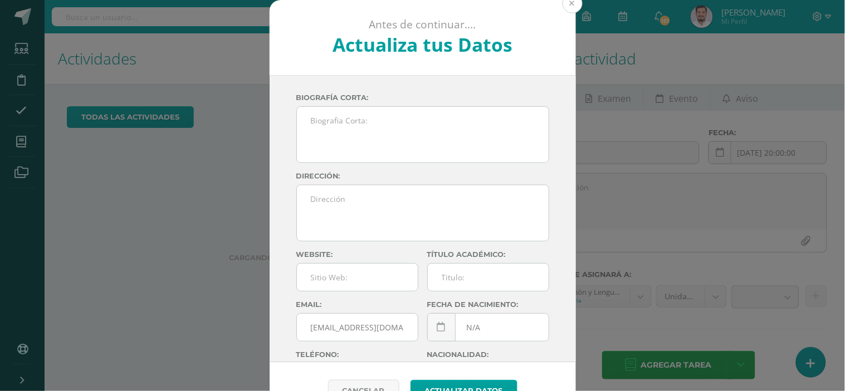
click at [572, 7] on button at bounding box center [572, 3] width 20 height 20
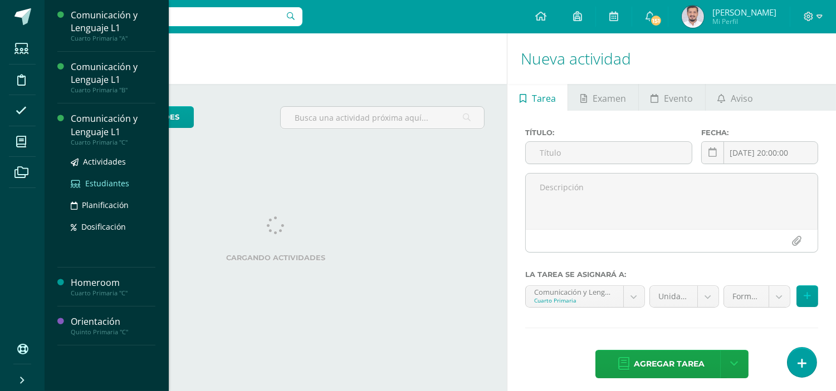
click at [103, 179] on span "Estudiantes" at bounding box center [107, 183] width 44 height 11
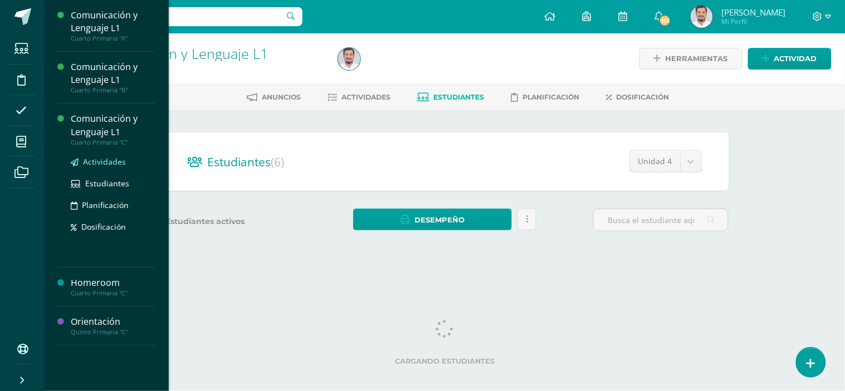
click at [100, 158] on span "Actividades" at bounding box center [104, 161] width 43 height 11
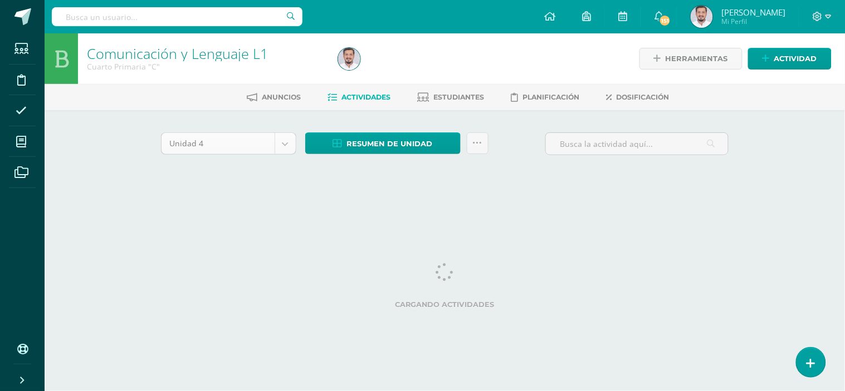
click at [283, 141] on body "Estudiantes Disciplina Asistencia Mis cursos Archivos Soporte Ayuda Reportar un…" at bounding box center [422, 104] width 845 height 208
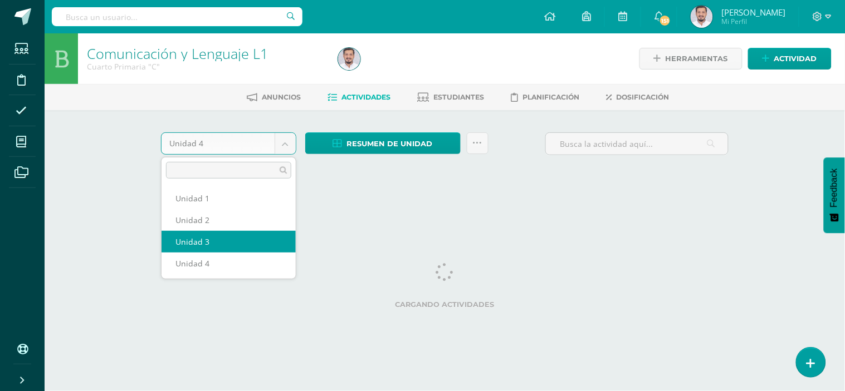
select select "Unidad 3"
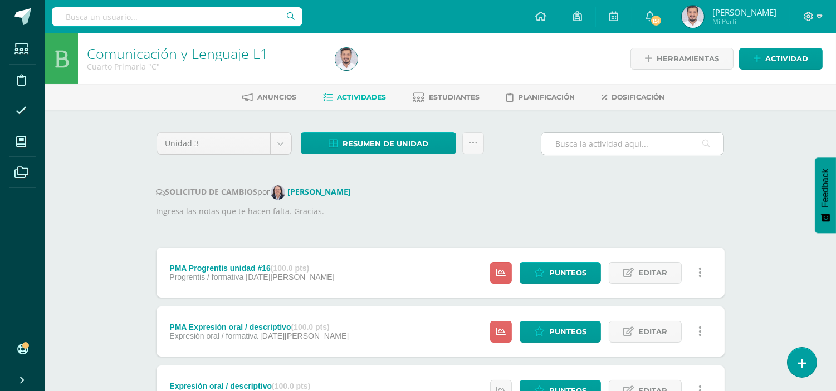
click at [597, 143] on input "text" at bounding box center [632, 144] width 182 height 22
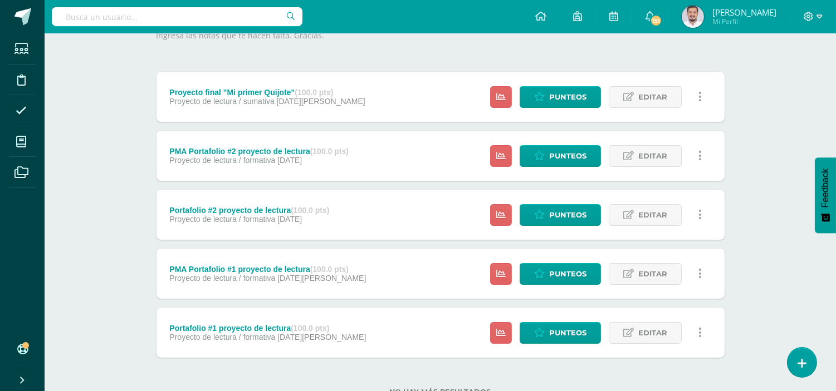
scroll to position [184, 0]
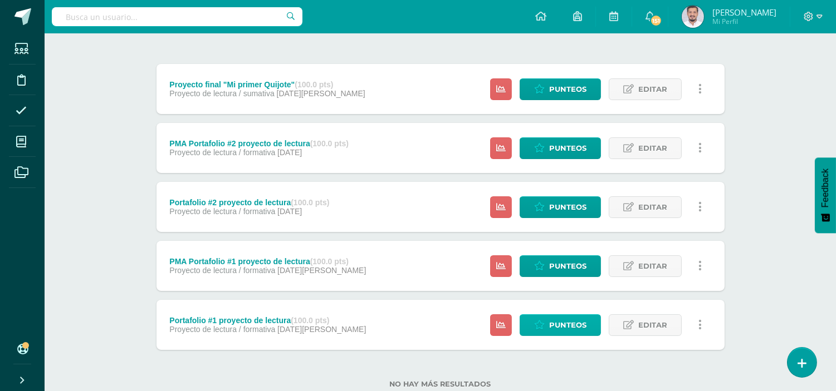
type input "proyec"
click at [547, 316] on link "Punteos" at bounding box center [560, 326] width 81 height 22
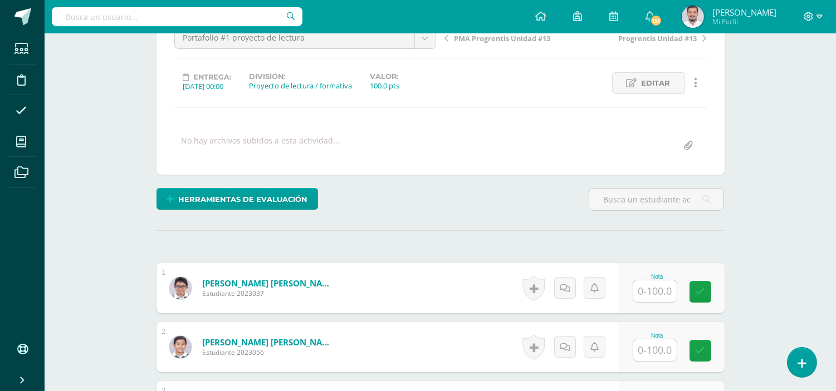
scroll to position [124, 0]
click at [668, 287] on input "text" at bounding box center [654, 291] width 43 height 22
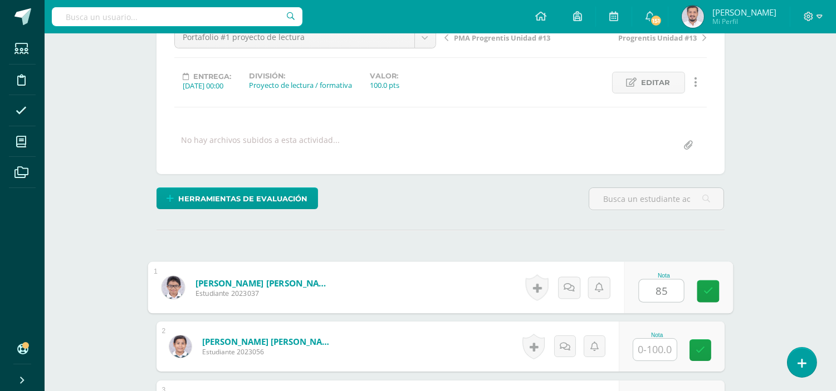
type input "85"
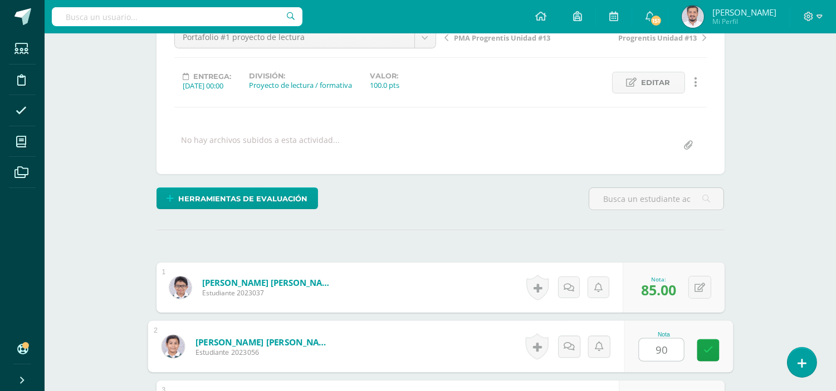
type input "90"
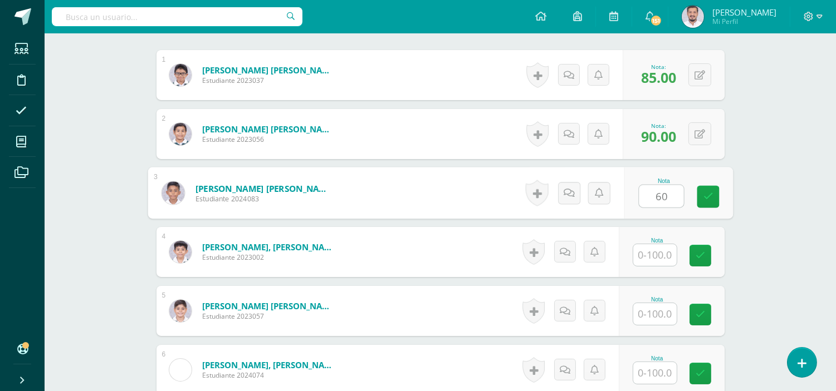
type input "60"
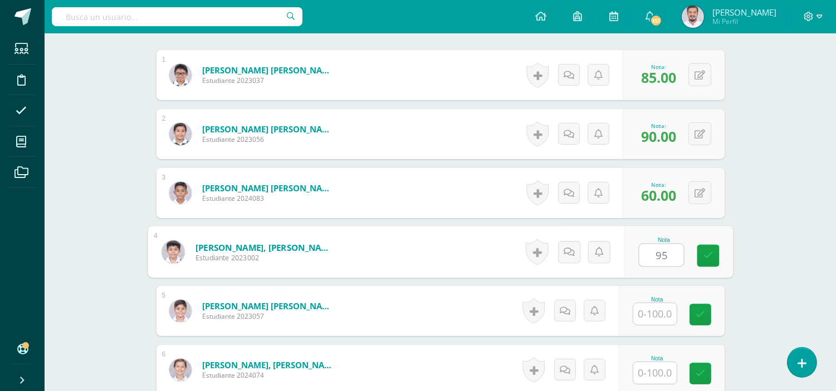
type input "95"
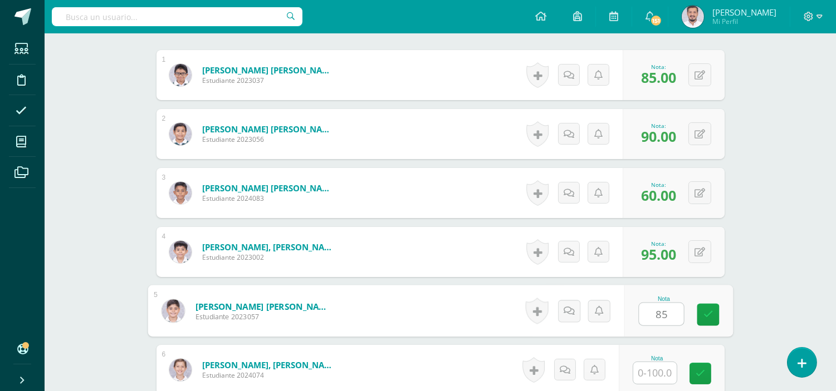
type input "85"
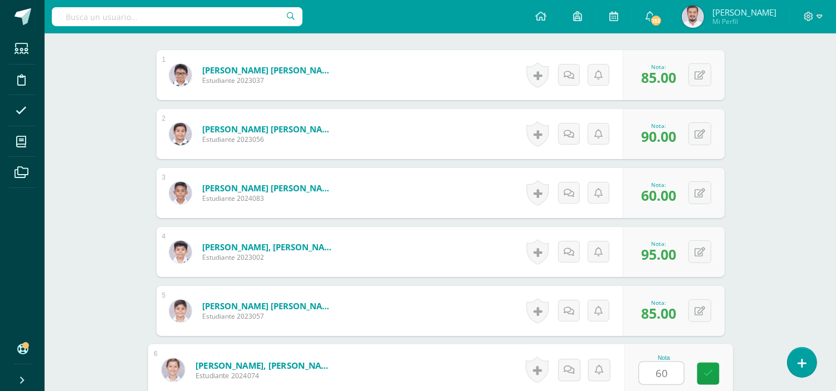
type input "60"
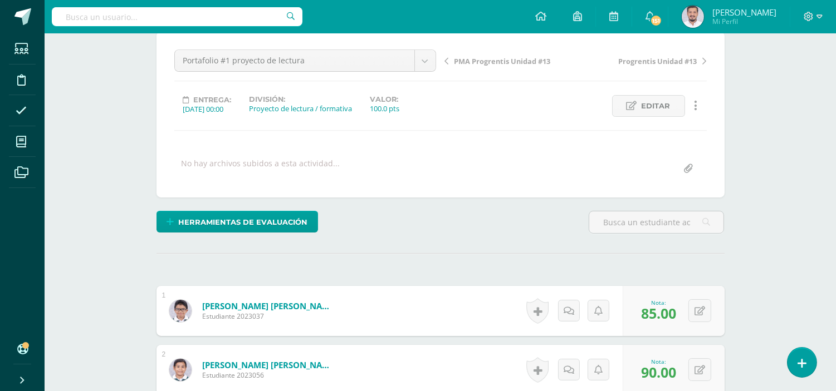
scroll to position [0, 0]
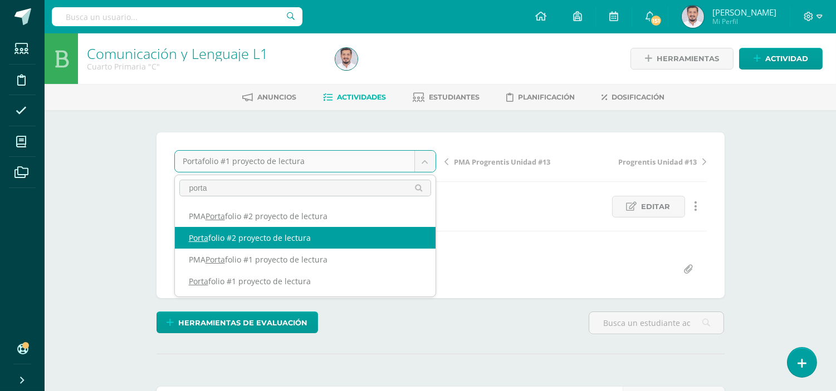
type input "porta"
select select "/dashboard/teacher/grade-activity/255456/"
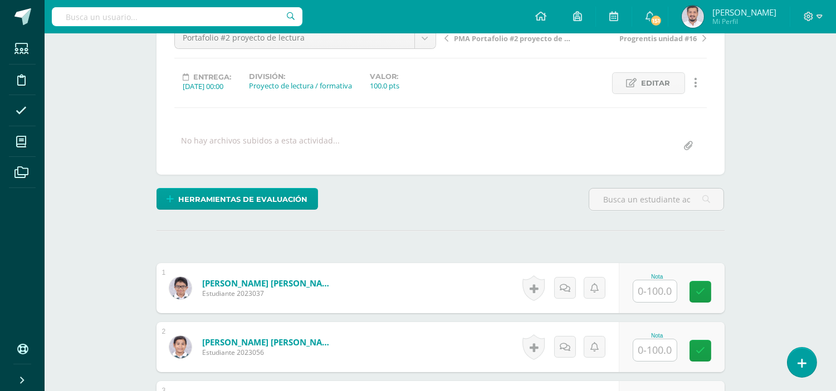
scroll to position [124, 0]
click at [655, 293] on input "text" at bounding box center [654, 291] width 43 height 22
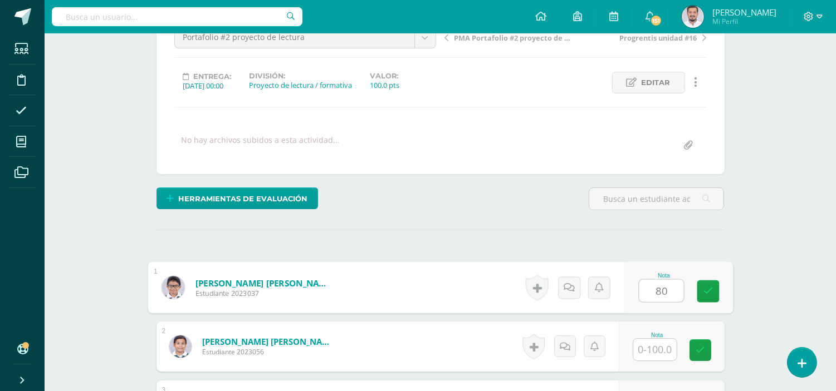
type input "80"
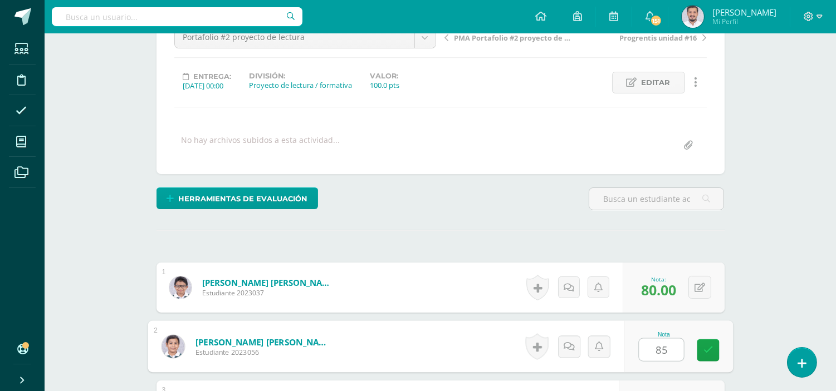
type input "85"
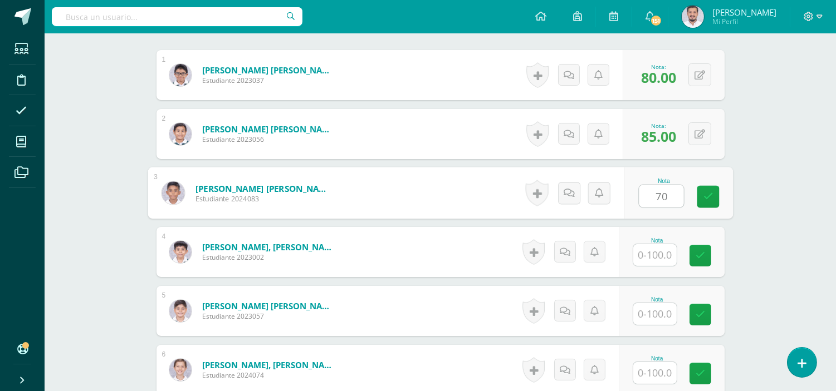
type input "70"
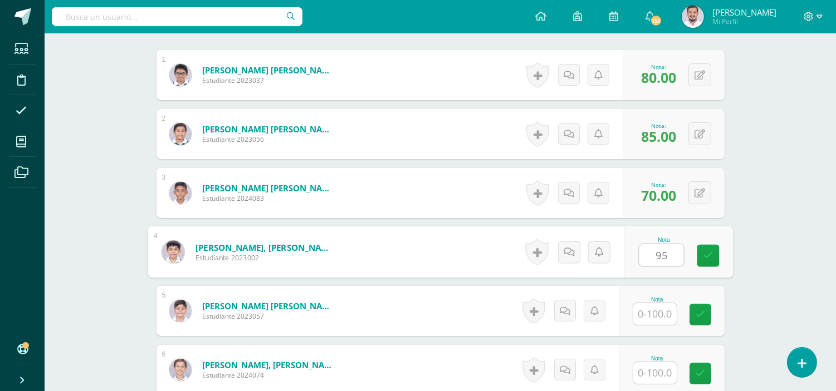
type input "95"
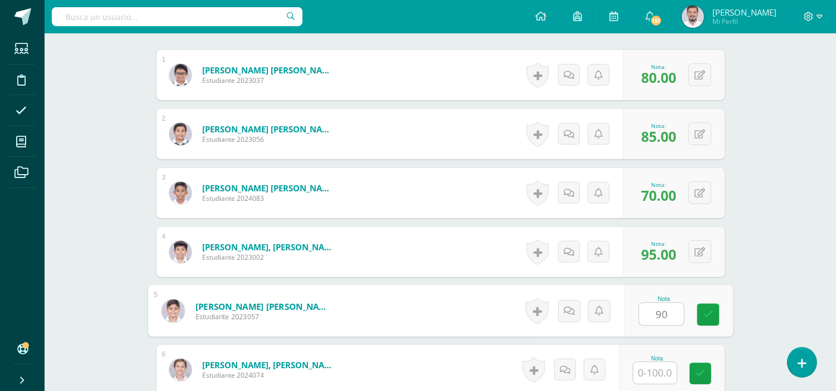
type input "90"
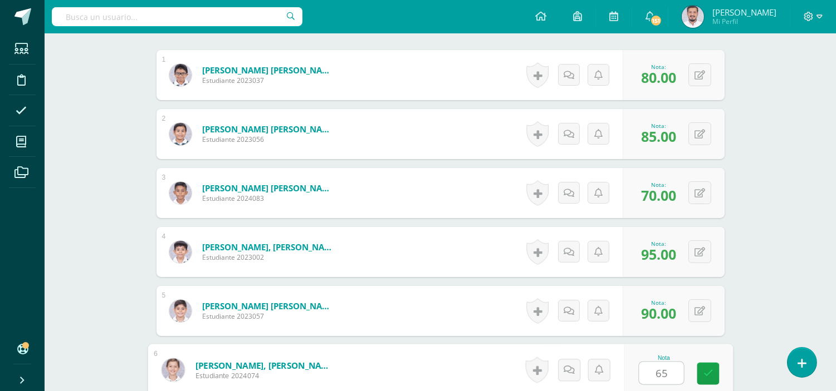
type input "65"
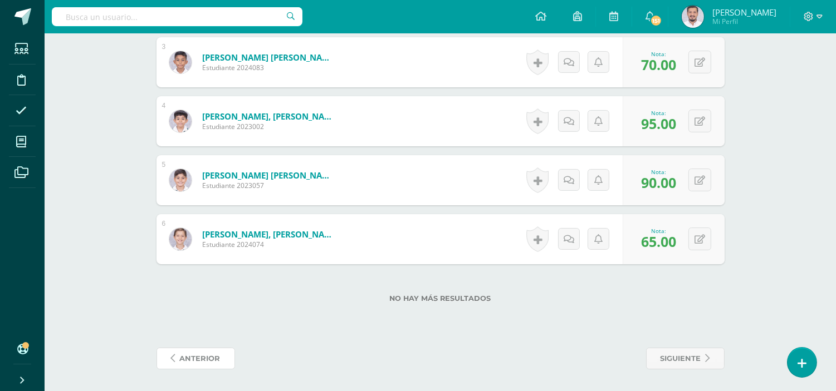
scroll to position [0, 0]
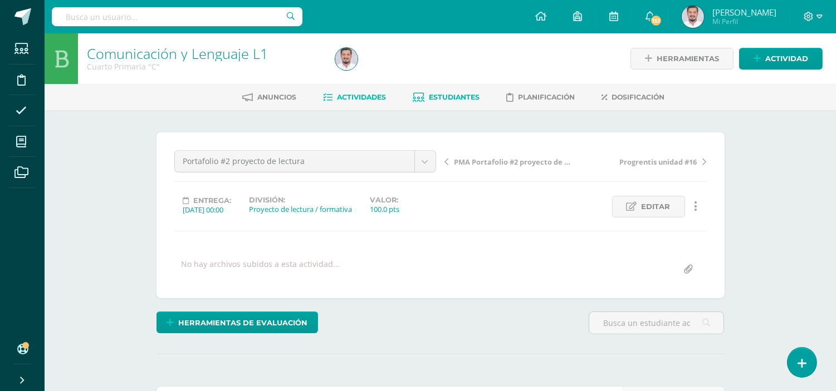
click at [429, 93] on span "Estudiantes" at bounding box center [454, 97] width 51 height 8
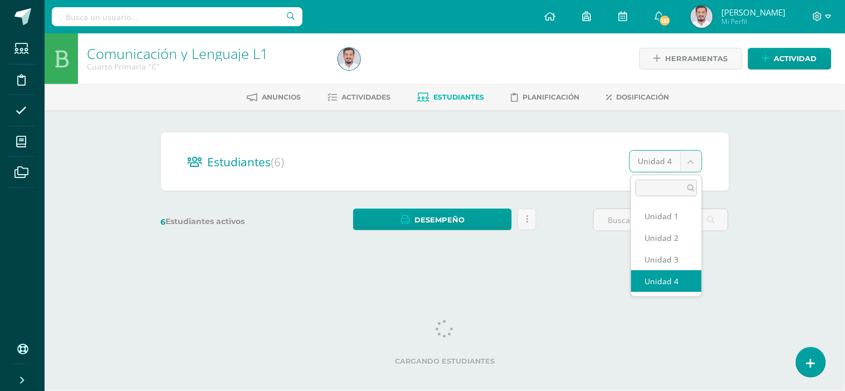
click at [693, 155] on body "Estudiantes Disciplina Asistencia Mis cursos Archivos Soporte Ayuda Reportar un…" at bounding box center [422, 132] width 845 height 264
select select "/dashboard/teacher/section/5689/students/?unit=236826"
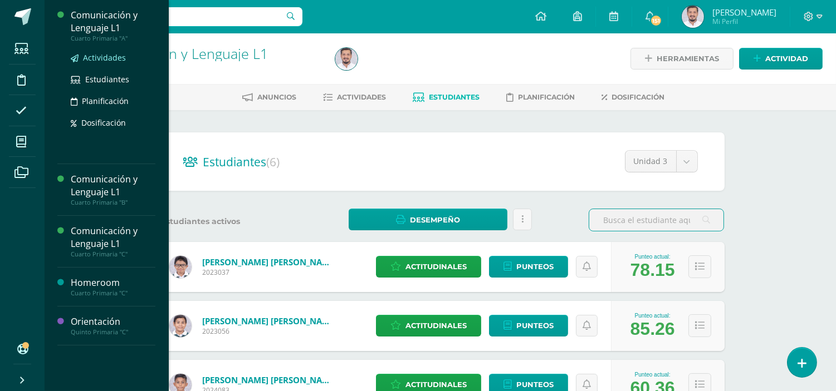
click at [117, 54] on span "Actividades" at bounding box center [104, 57] width 43 height 11
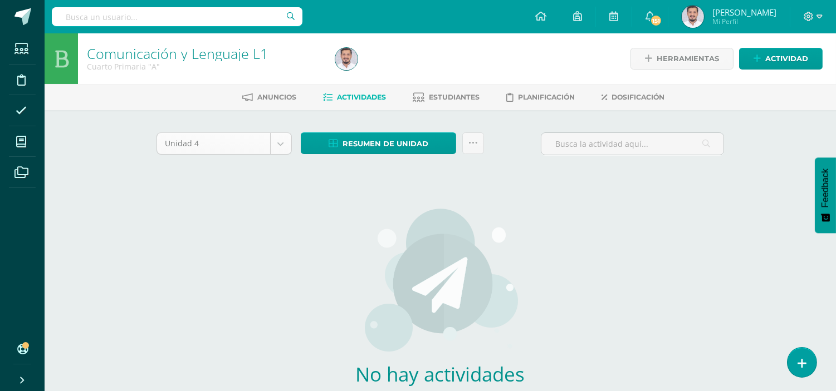
click at [277, 143] on body "Estudiantes Disciplina Asistencia Mis cursos Archivos Soporte Ayuda Reportar un…" at bounding box center [418, 239] width 836 height 478
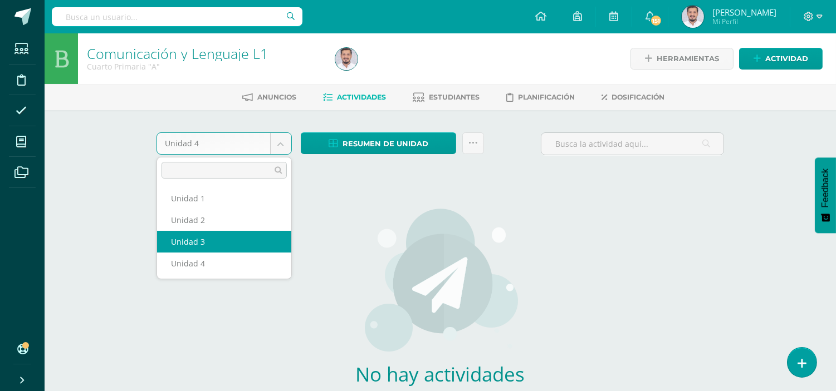
select select "Unidad 3"
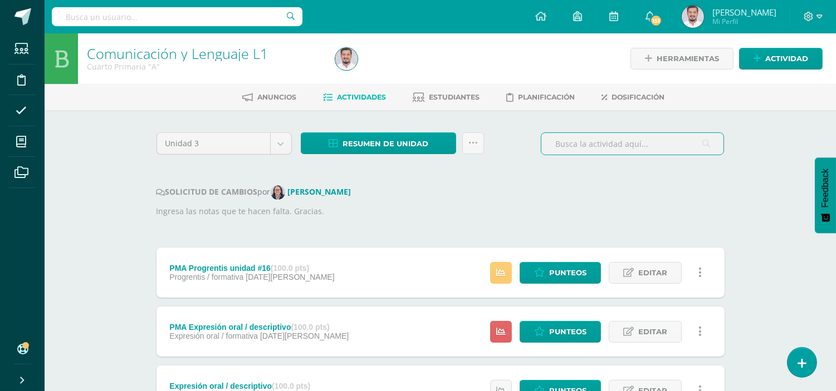
click at [631, 143] on input "text" at bounding box center [632, 144] width 182 height 22
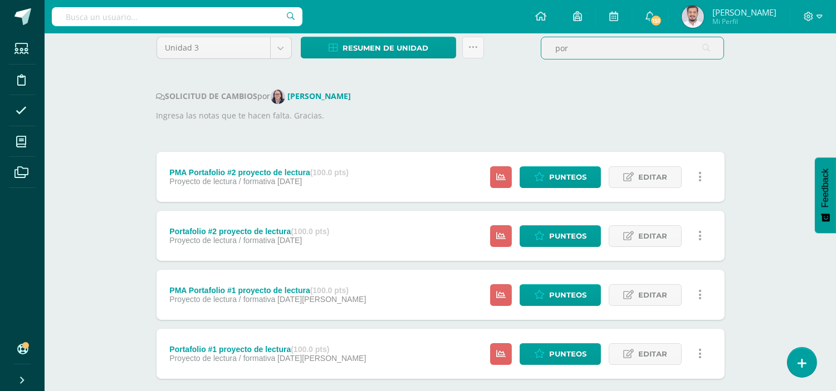
scroll to position [111, 0]
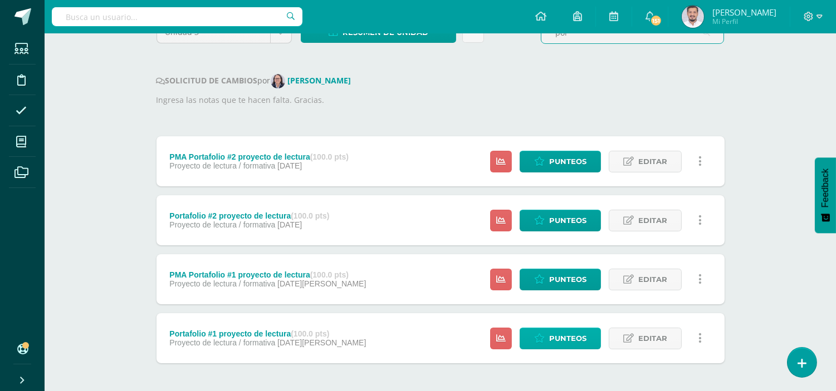
type input "por"
click at [557, 344] on span "Punteos" at bounding box center [567, 339] width 37 height 21
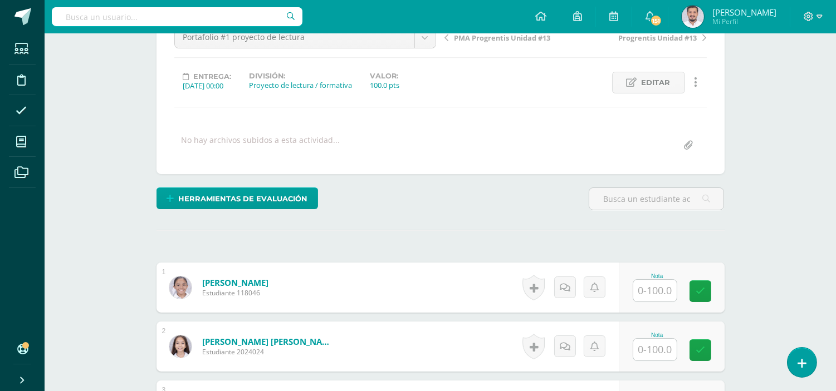
scroll to position [125, 0]
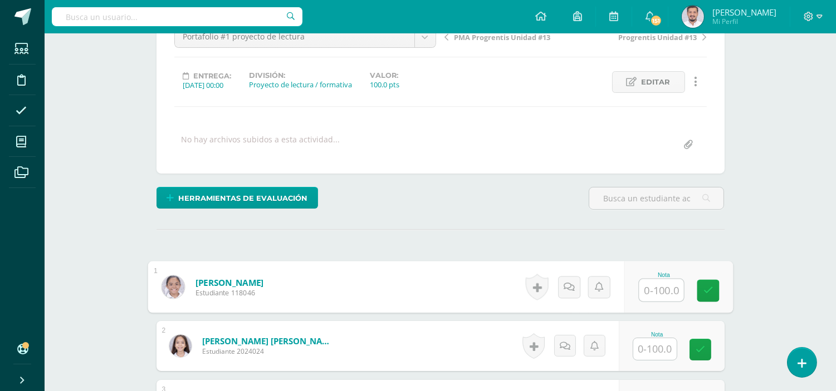
click at [658, 288] on input "text" at bounding box center [661, 291] width 45 height 22
type input "95"
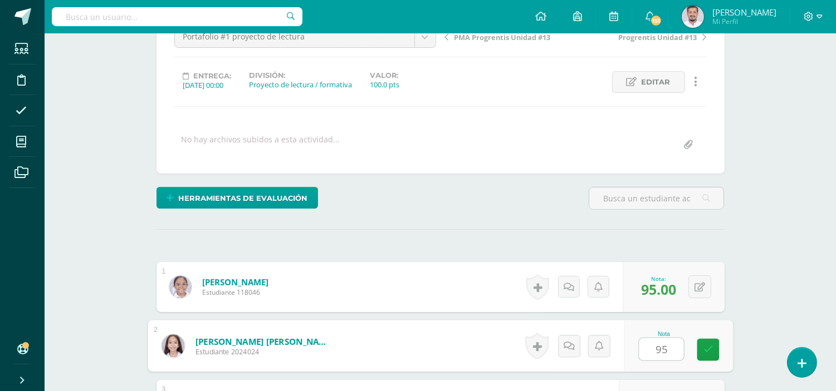
type input "95"
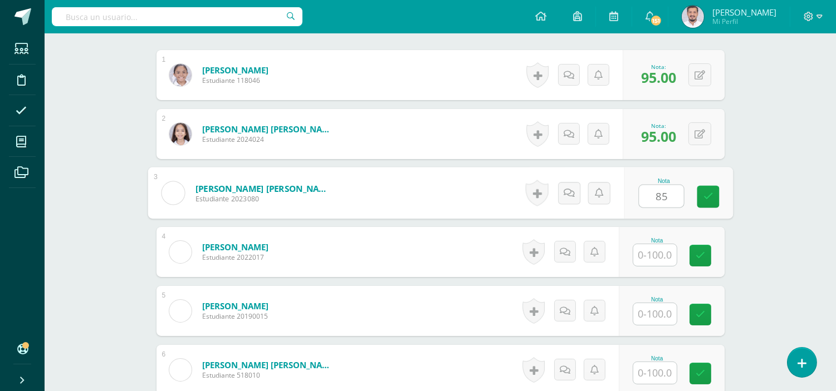
type input "85"
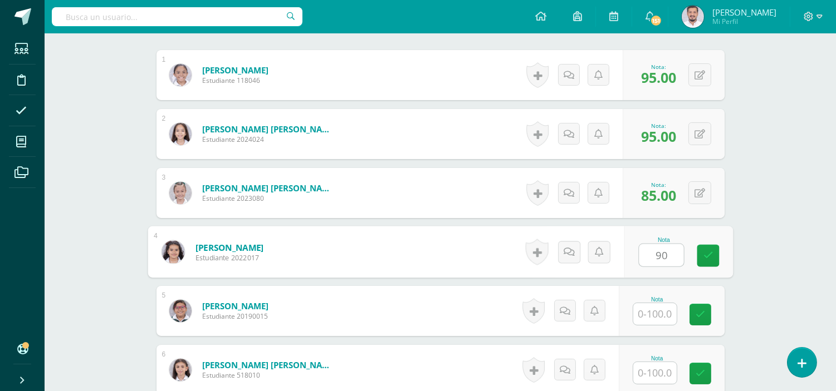
type input "90"
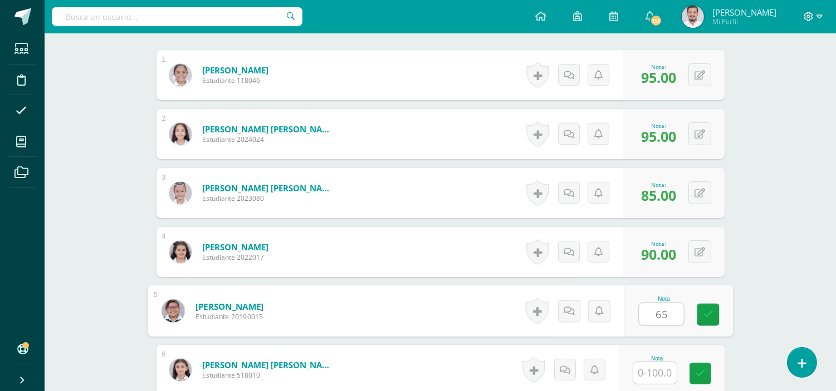
type input "65"
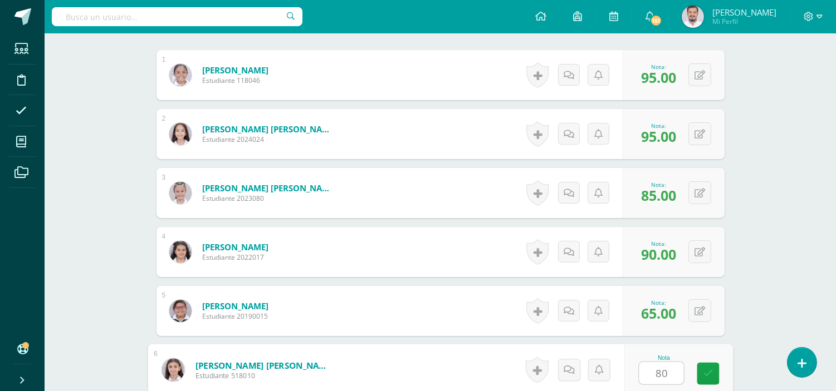
type input "80"
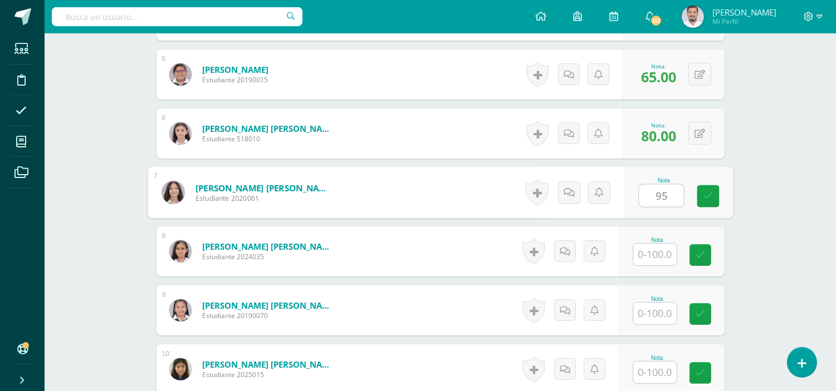
type input "95"
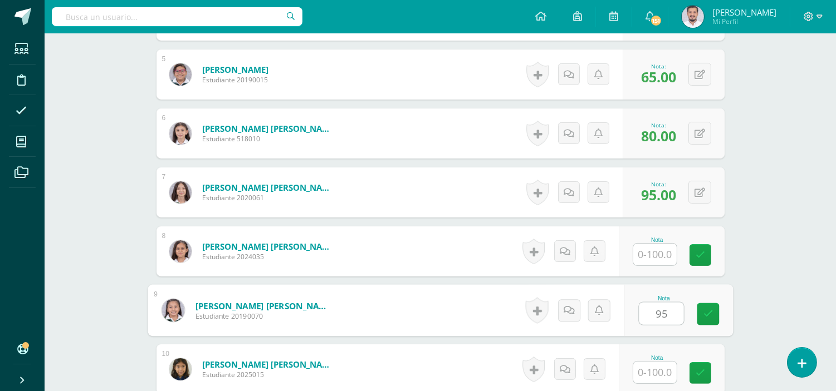
type input "95"
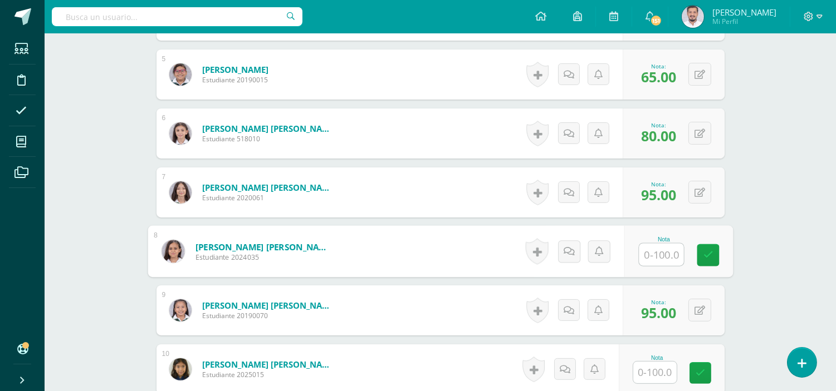
click at [655, 254] on input "text" at bounding box center [661, 255] width 45 height 22
type input "95"
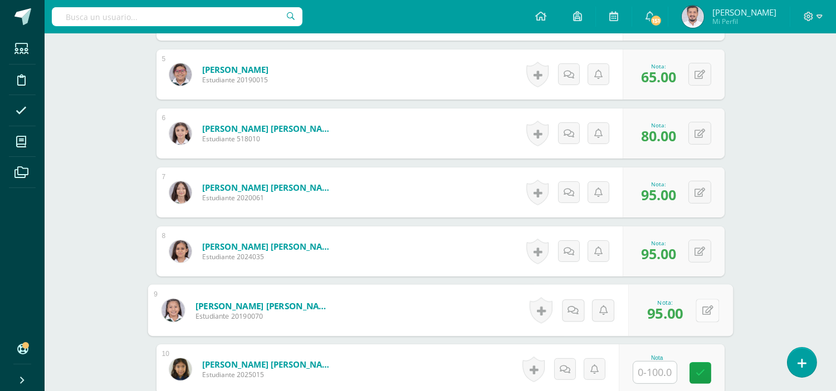
click at [701, 305] on button at bounding box center [706, 310] width 23 height 23
type input "85"
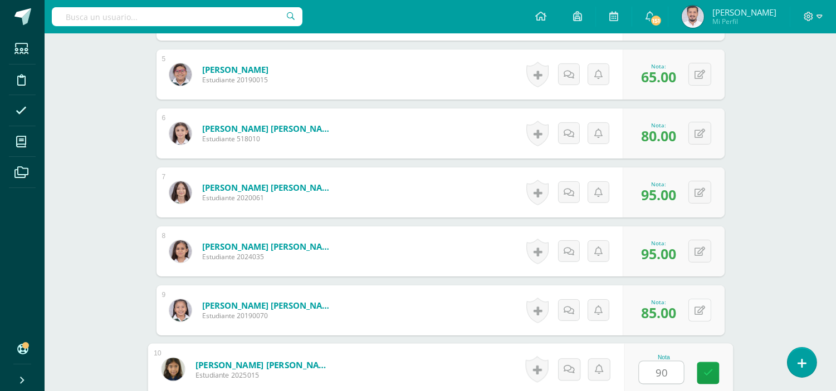
type input "90"
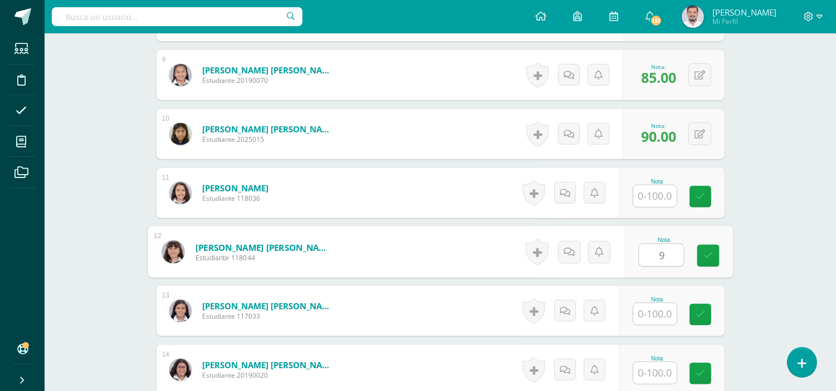
type input "9"
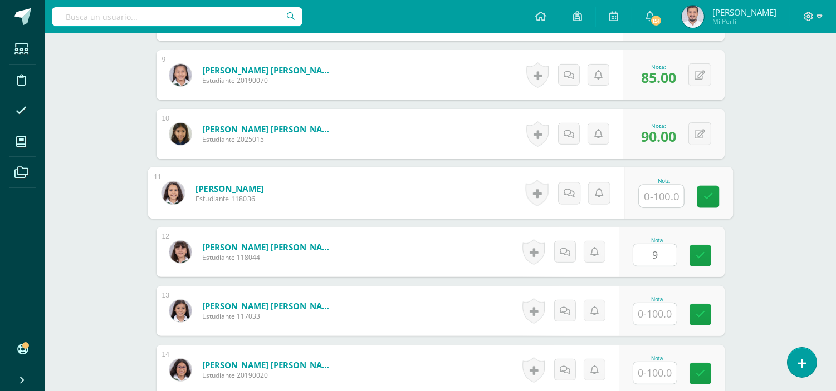
click at [645, 195] on input "text" at bounding box center [661, 196] width 45 height 22
type input "95"
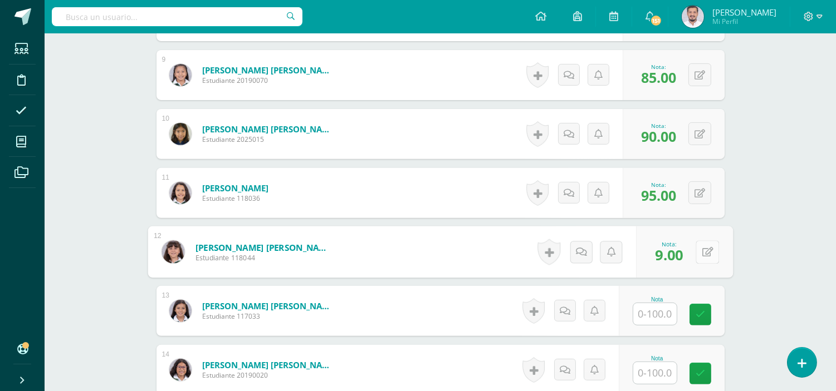
click at [704, 257] on button at bounding box center [706, 252] width 23 height 23
type input "85"
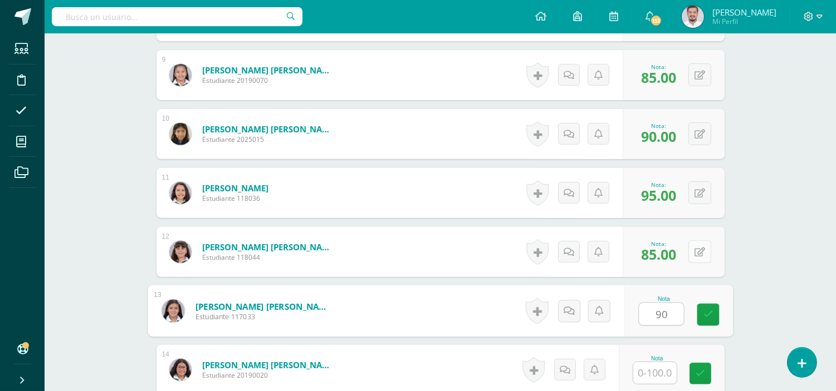
type input "90"
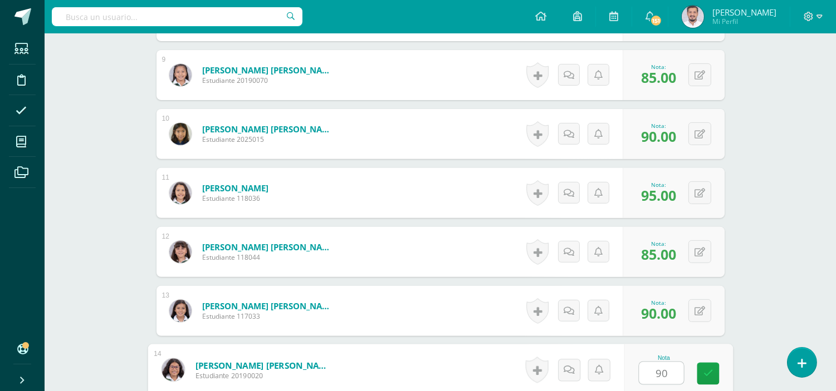
type input "90"
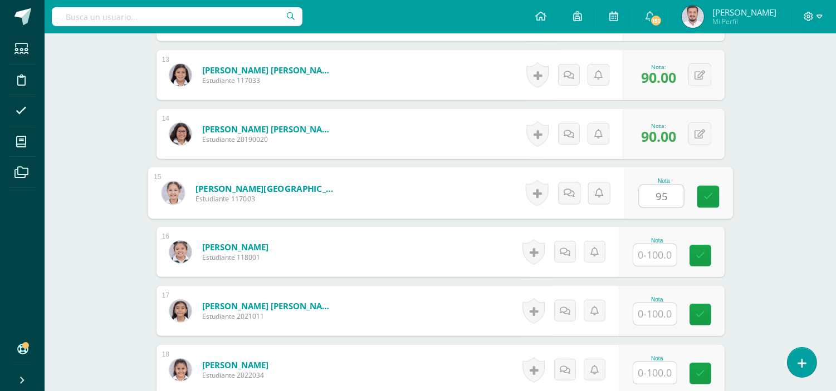
type input "95"
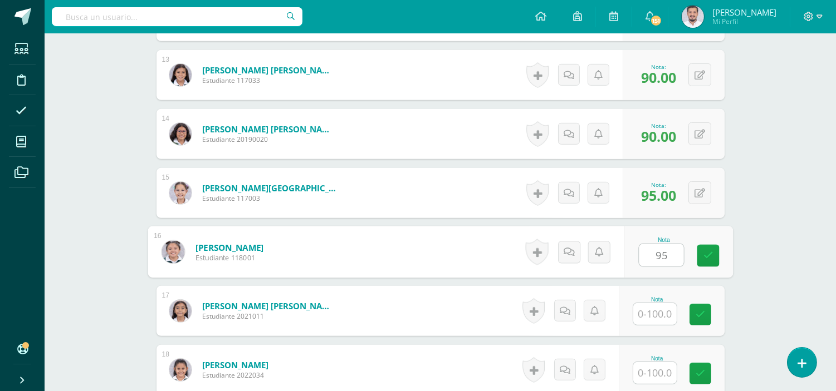
type input "95"
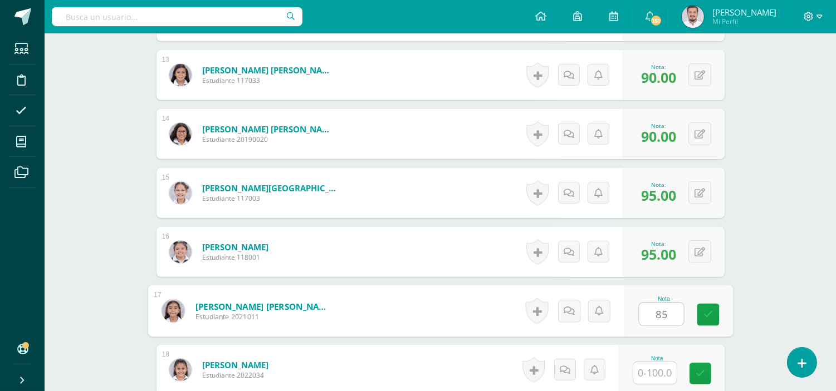
type input "85"
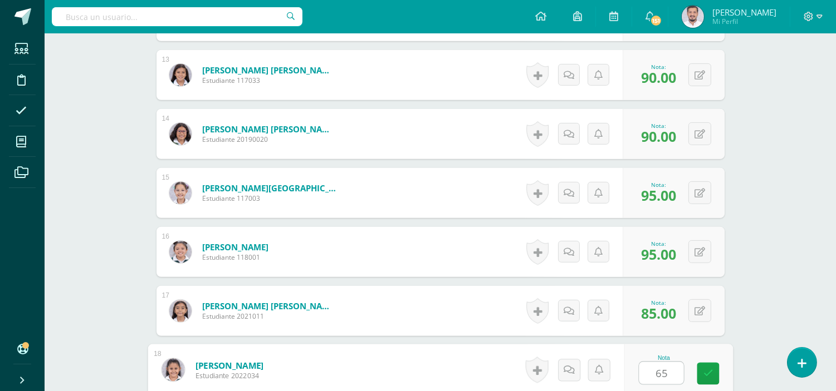
type input "65"
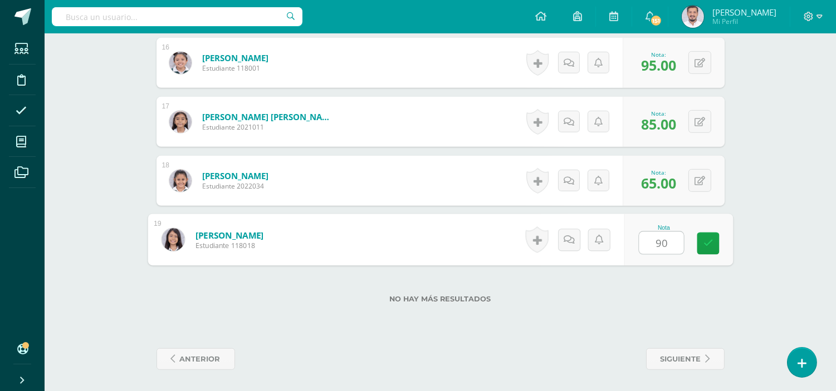
type input "90"
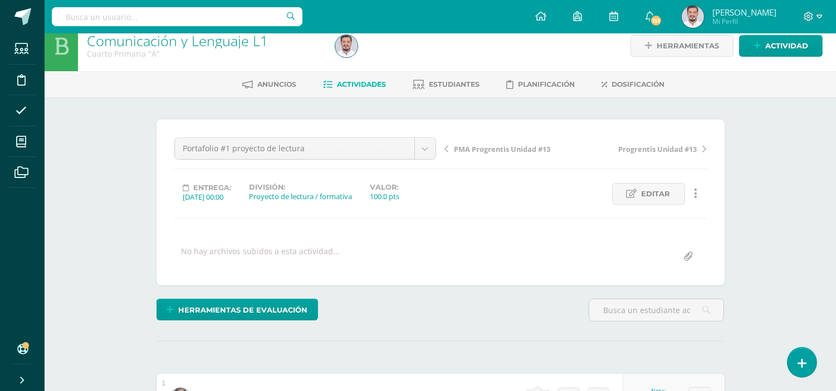
scroll to position [0, 0]
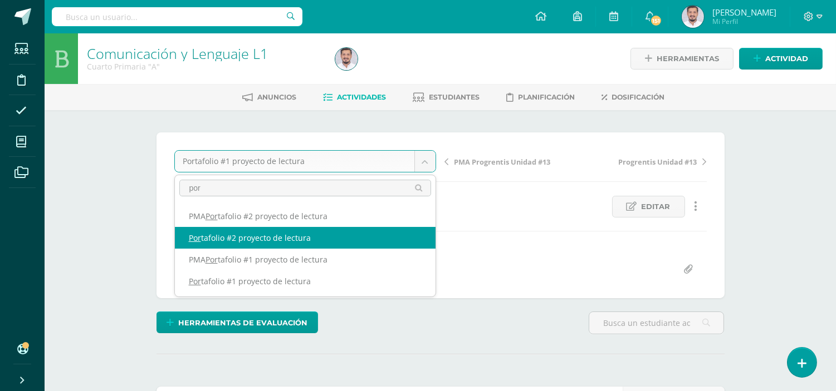
type input "por"
select select "/dashboard/teacher/grade-activity/255457/"
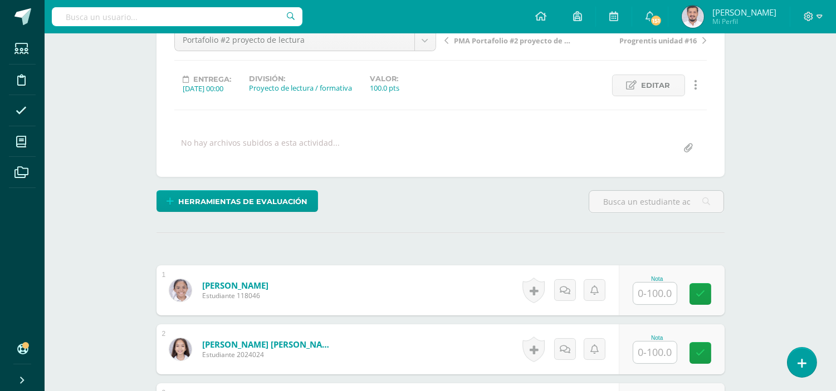
scroll to position [123, 0]
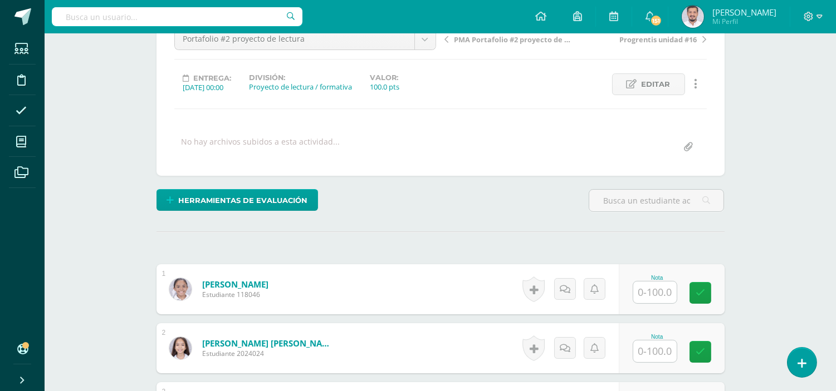
click at [664, 295] on input "text" at bounding box center [654, 293] width 43 height 22
type input "100"
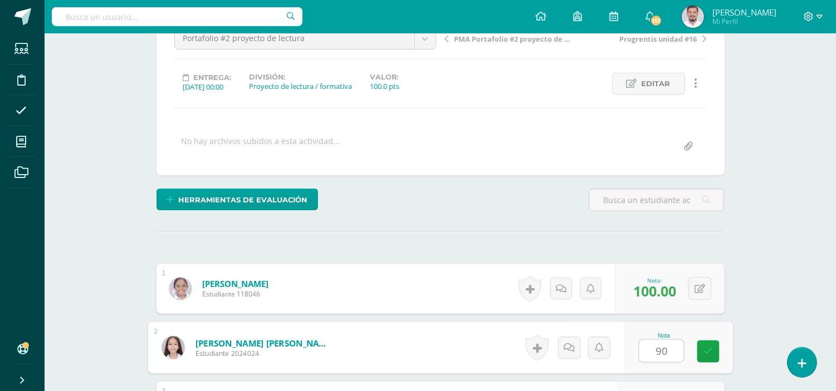
type input "90"
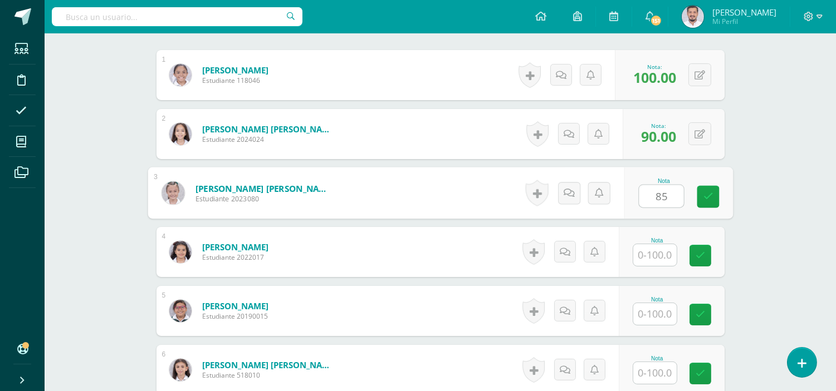
type input "85"
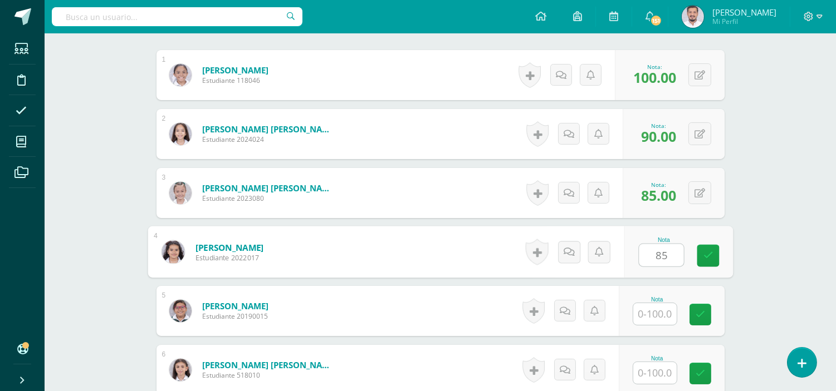
type input "85"
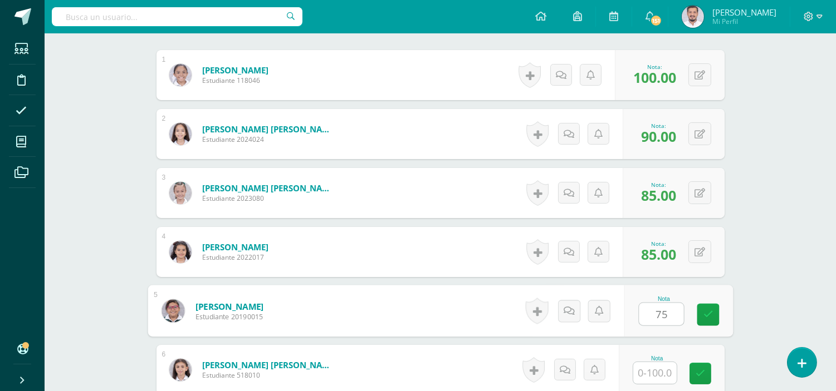
type input "75"
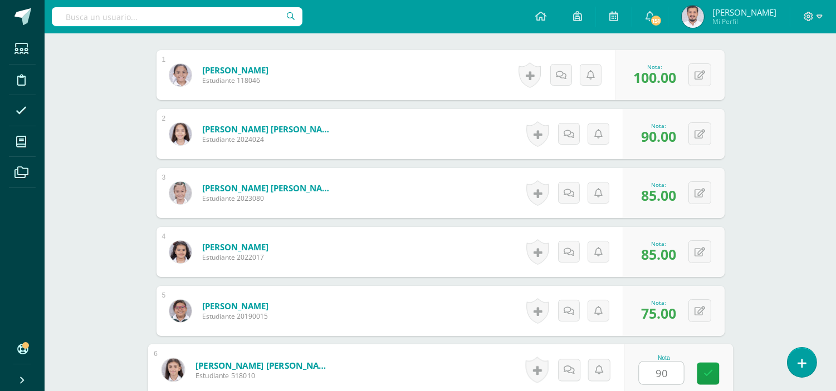
type input "90"
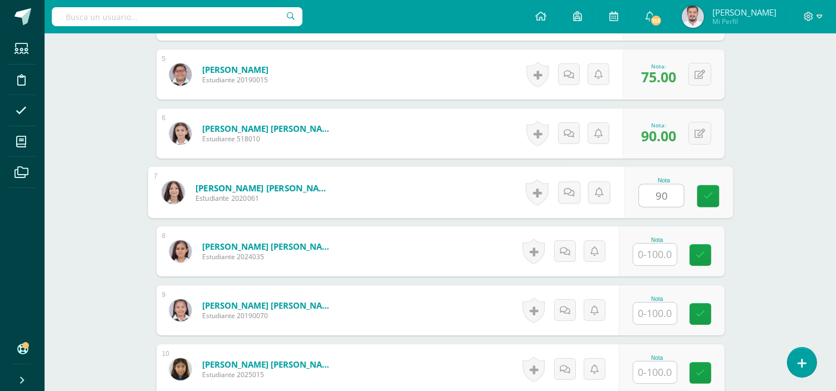
type input "90"
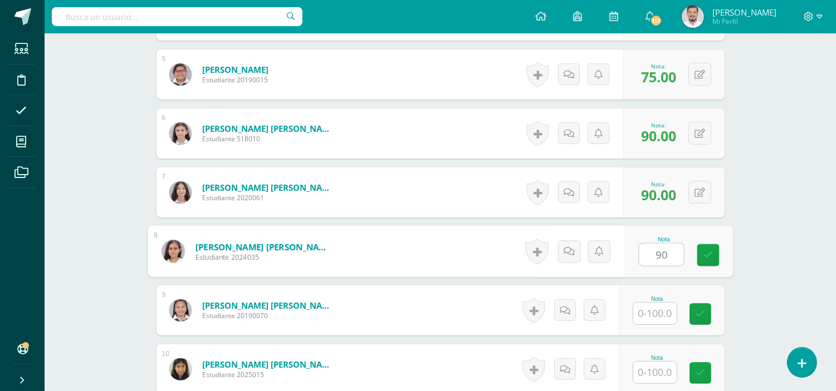
type input "90"
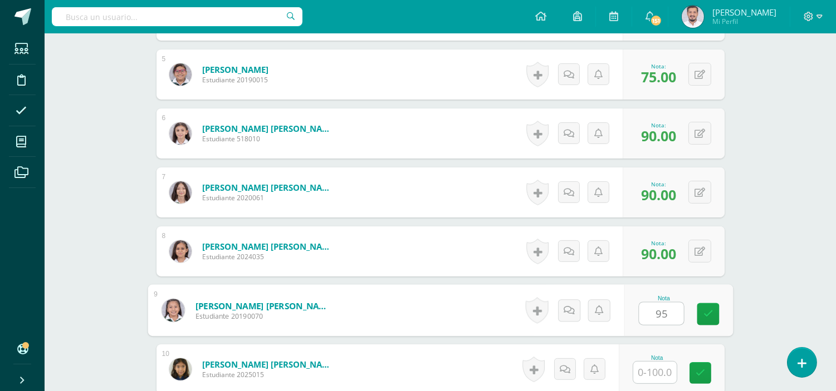
type input "95"
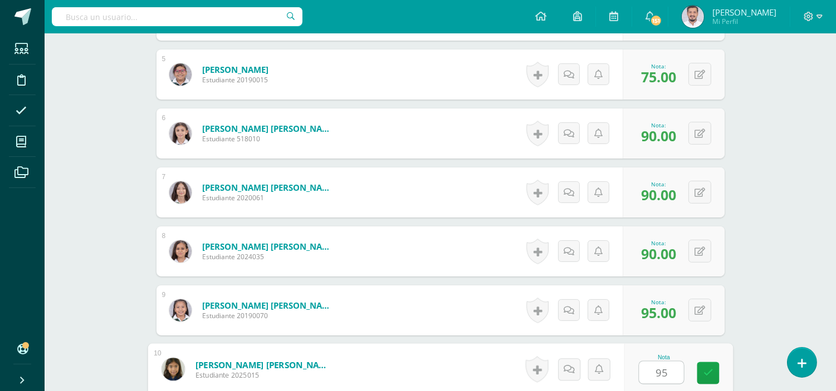
type input "95"
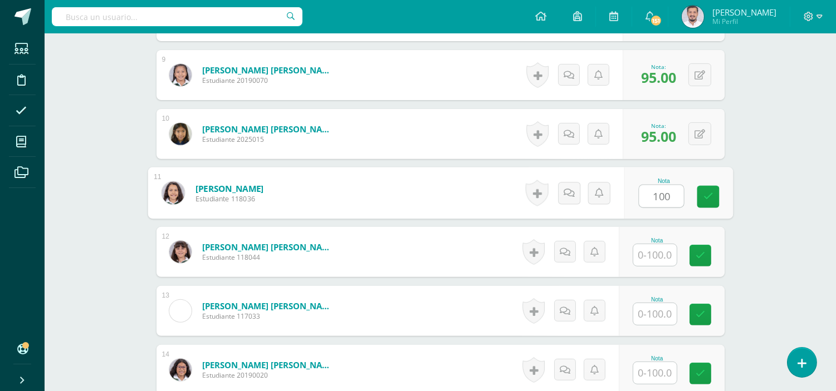
type input "100"
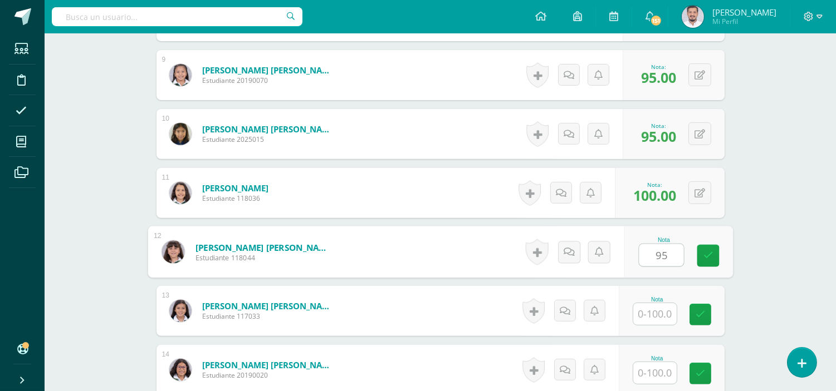
type input "95"
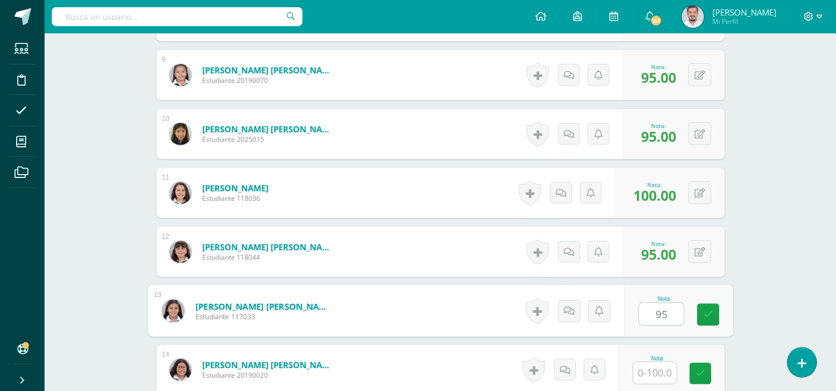
type input "95"
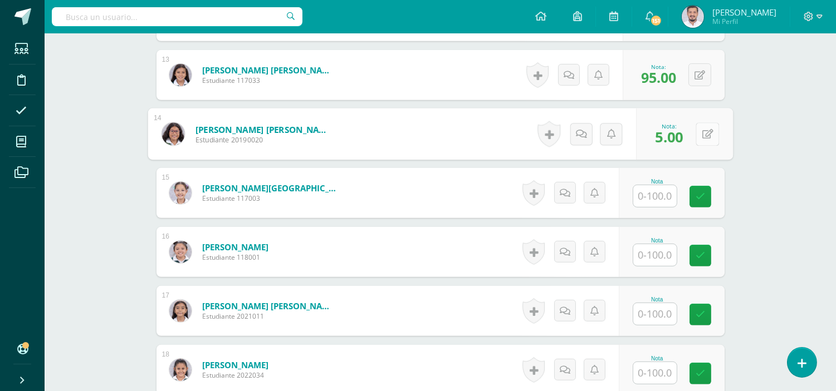
click at [702, 133] on icon at bounding box center [707, 133] width 11 height 9
type input "95"
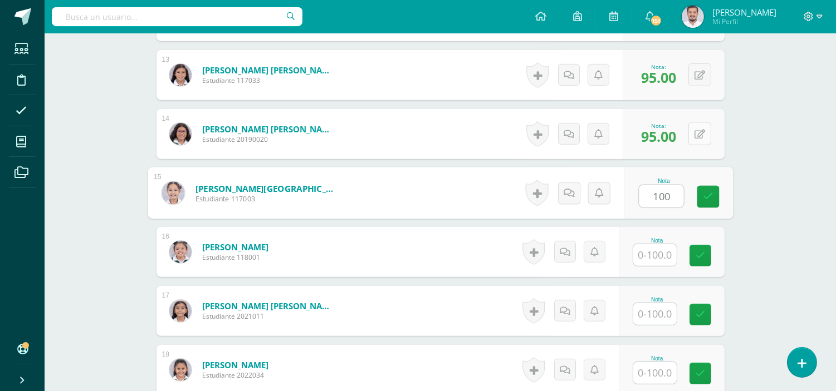
type input "100"
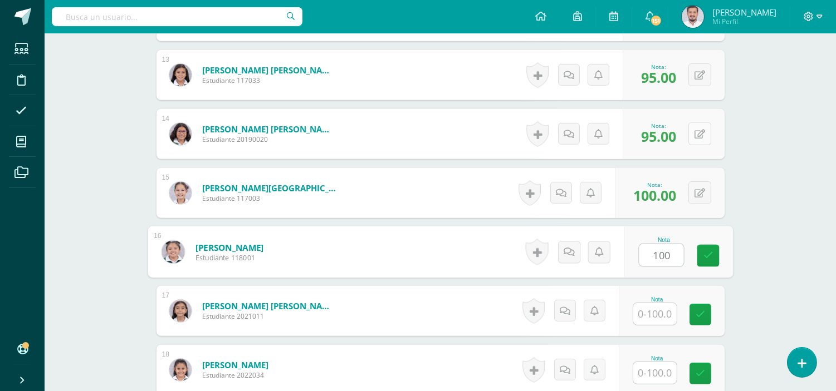
type input "100"
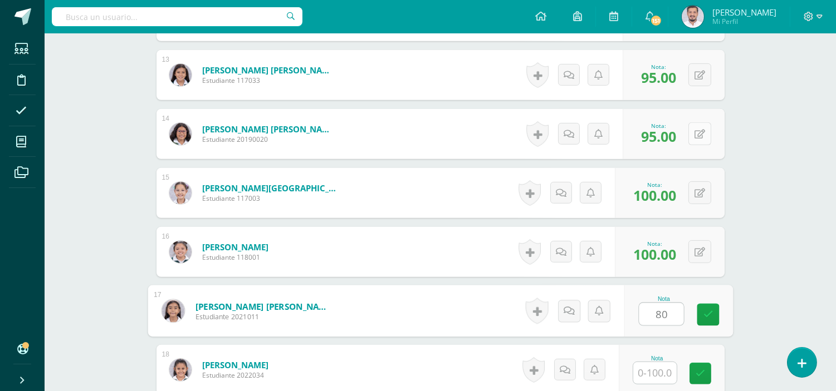
type input "80"
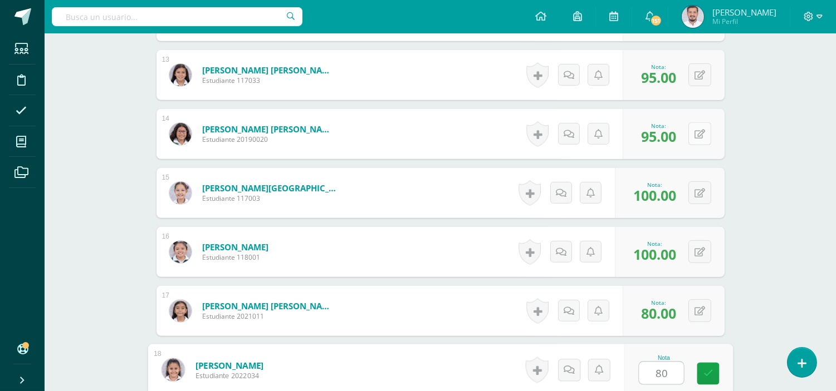
type input "80"
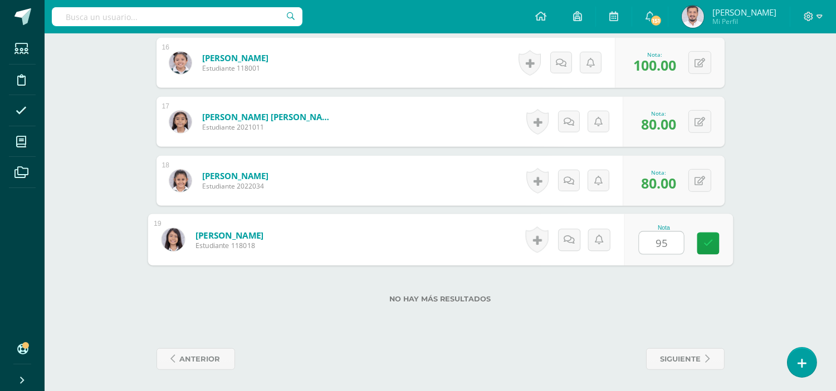
type input "95"
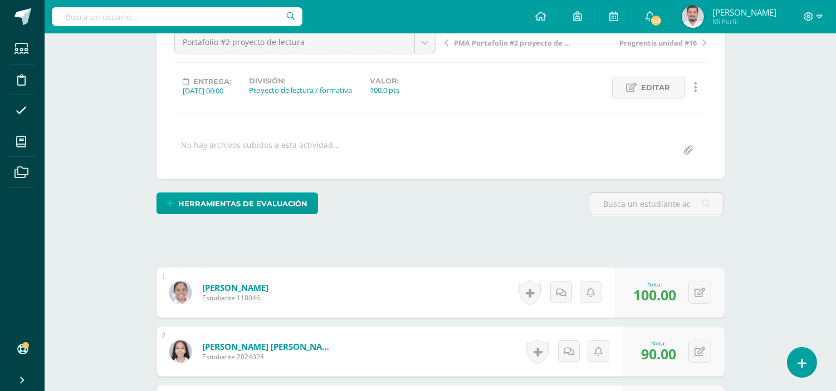
scroll to position [0, 0]
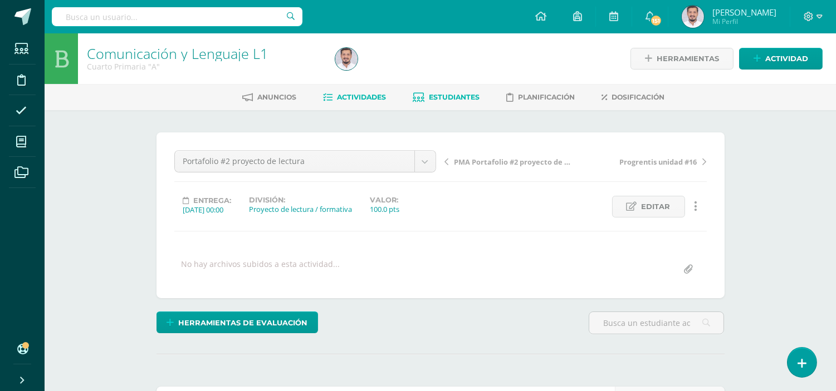
click at [457, 97] on span "Estudiantes" at bounding box center [454, 97] width 51 height 8
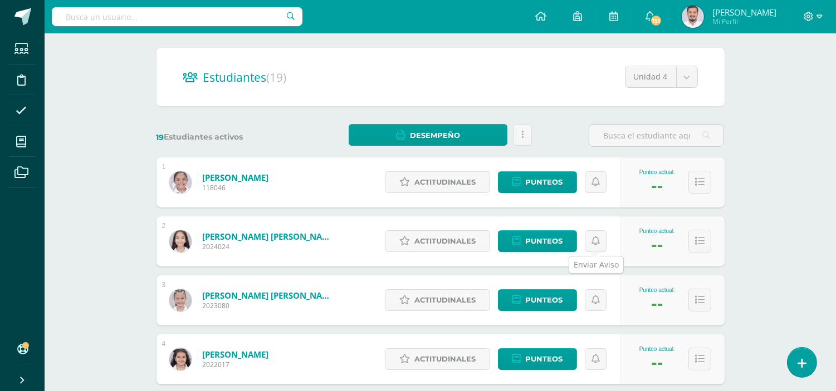
scroll to position [87, 0]
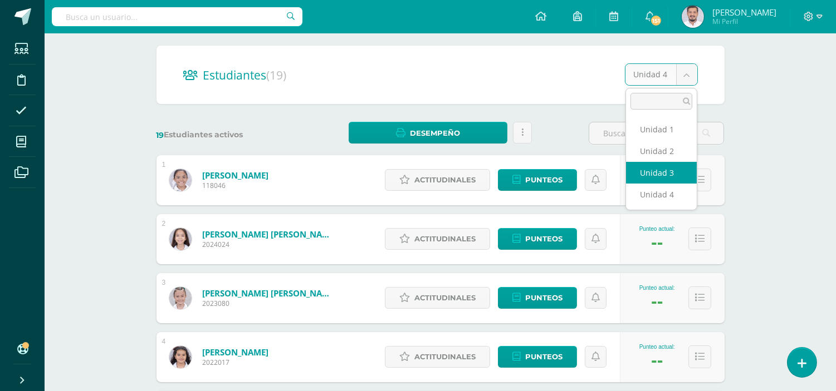
select select "/dashboard/teacher/section/5657/students/?unit=236410"
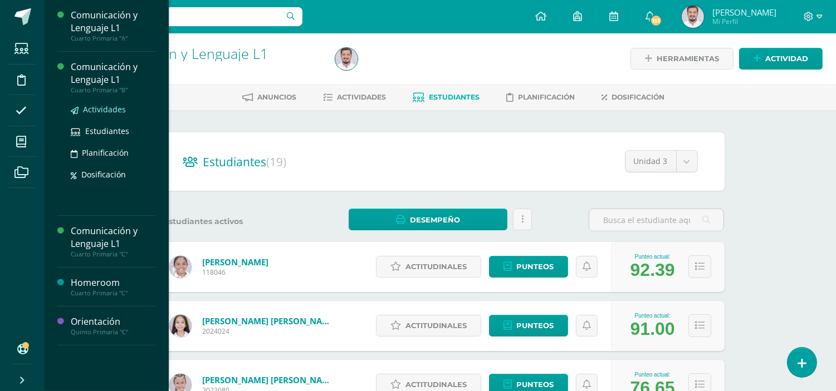
click at [110, 109] on span "Actividades" at bounding box center [104, 109] width 43 height 11
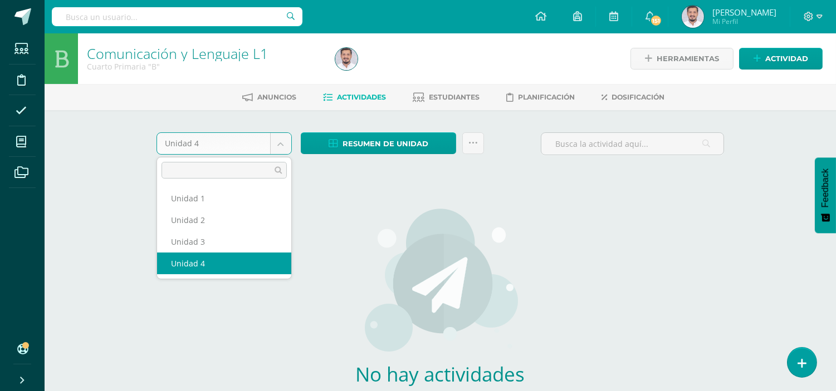
click at [280, 145] on body "Estudiantes Disciplina Asistencia Mis cursos Archivos Soporte Ayuda Reportar un…" at bounding box center [418, 239] width 836 height 478
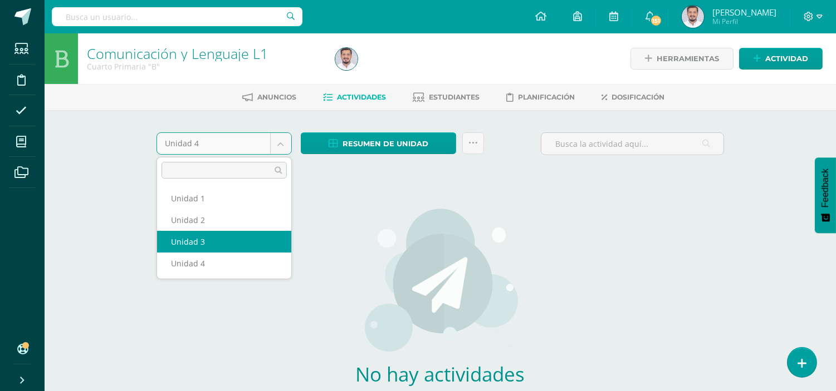
select select "Unidad 3"
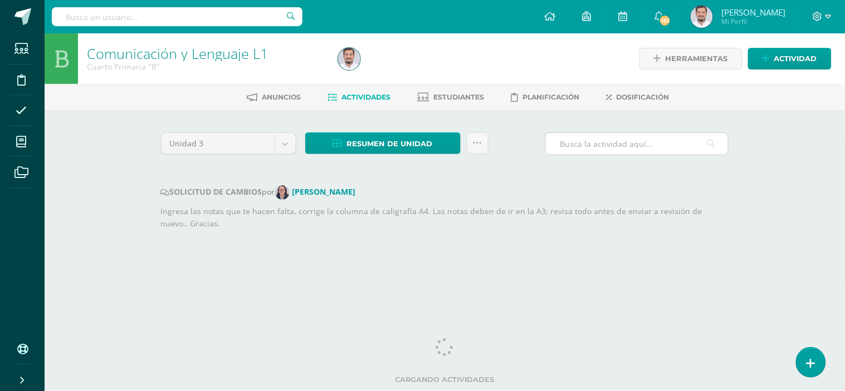
click at [586, 148] on input "text" at bounding box center [637, 144] width 182 height 22
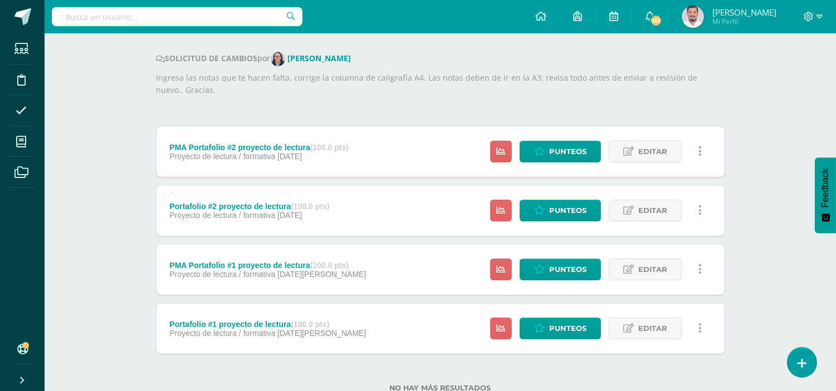
scroll to position [133, 0]
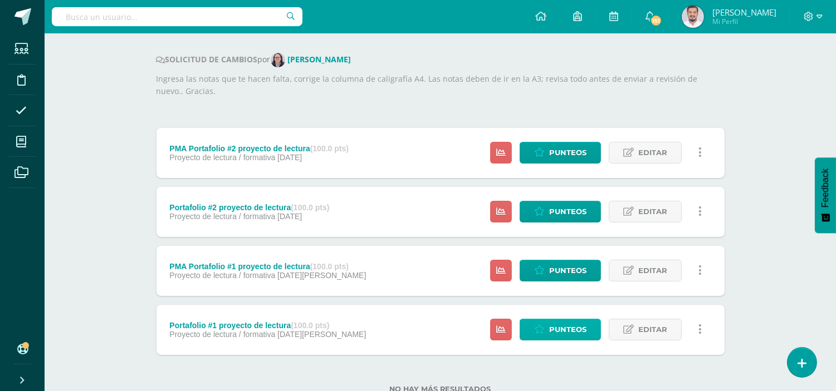
type input "port"
click at [559, 330] on span "Punteos" at bounding box center [567, 330] width 37 height 21
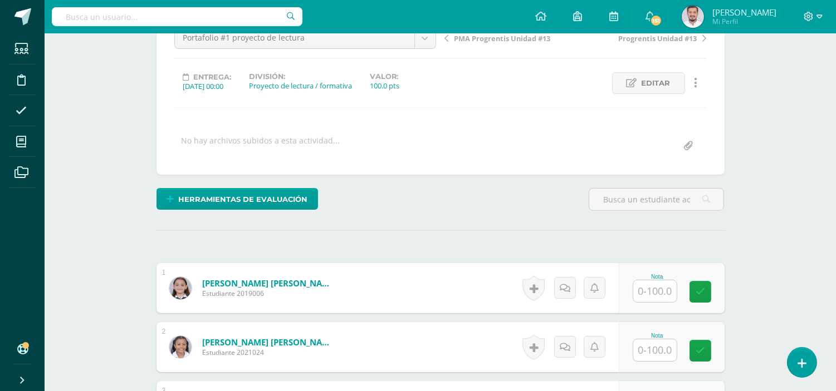
scroll to position [124, 0]
click at [646, 290] on input "text" at bounding box center [654, 291] width 43 height 22
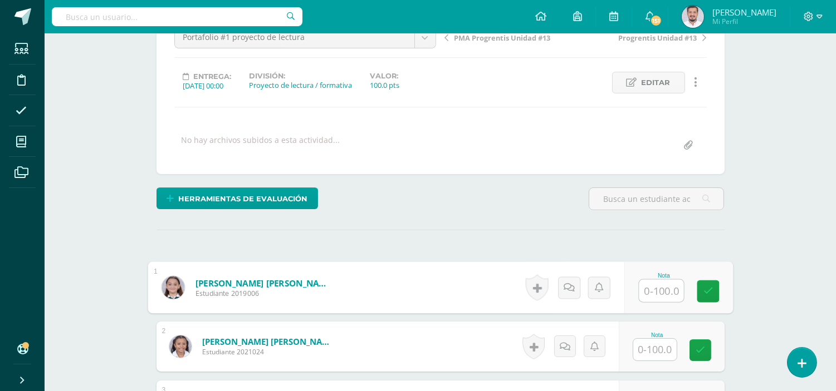
scroll to position [125, 0]
type input "85"
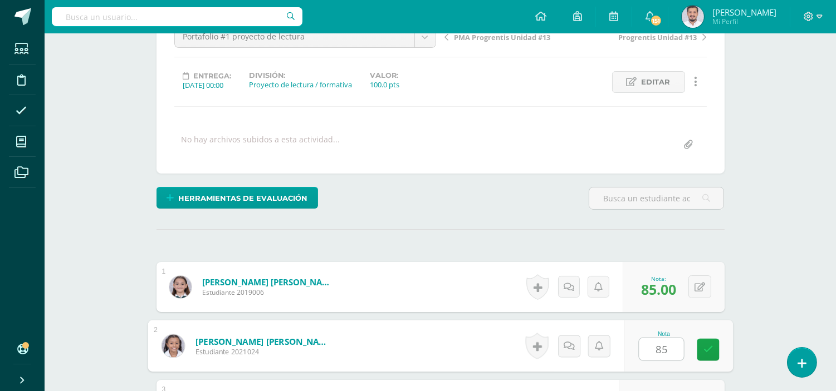
type input "85"
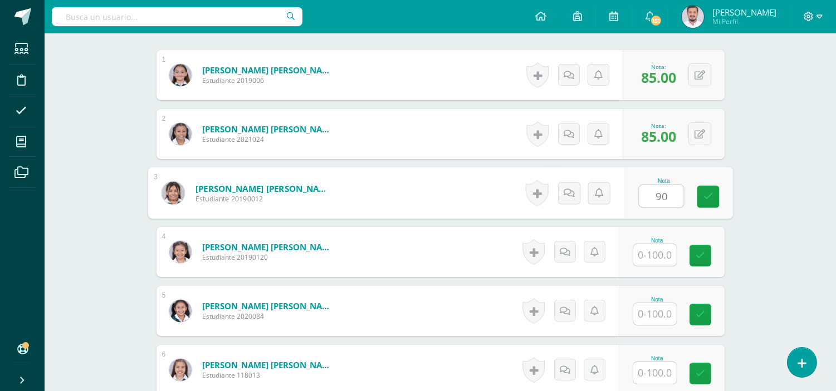
type input "90"
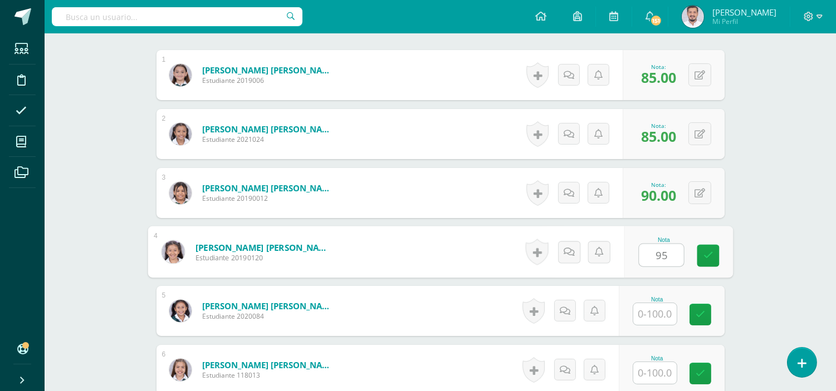
type input "95"
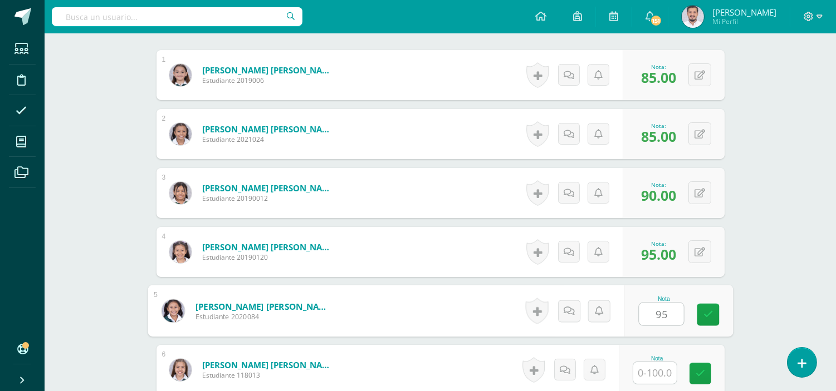
type input "95"
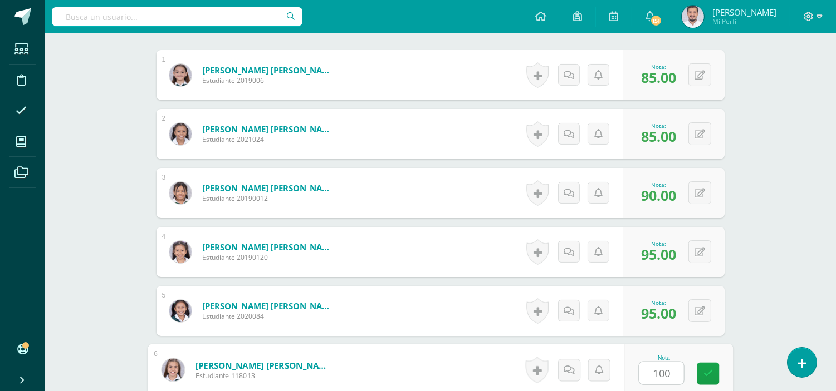
type input "100"
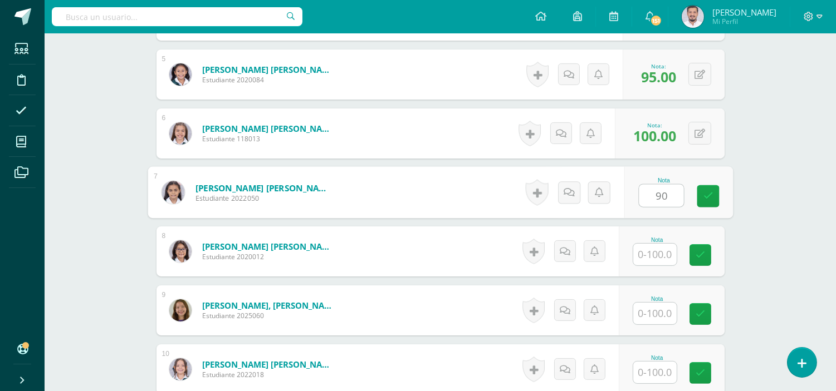
type input "90"
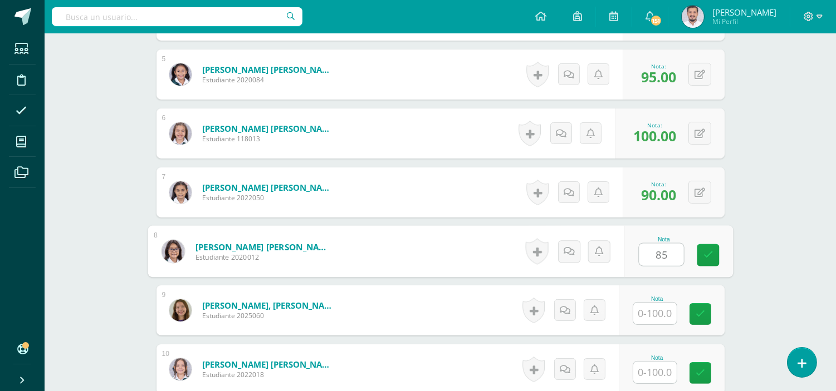
type input "85"
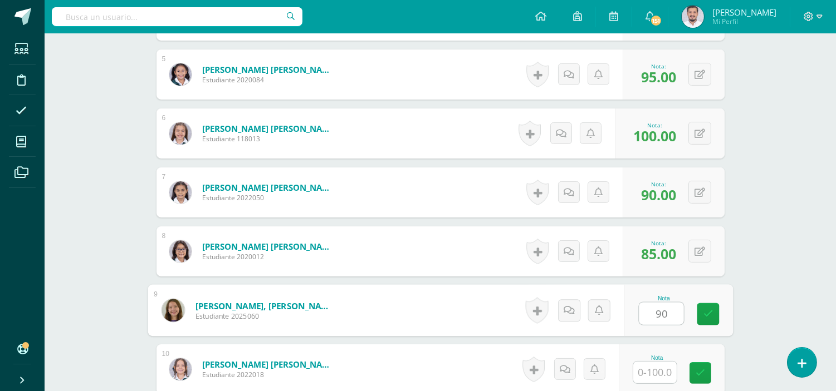
type input "90"
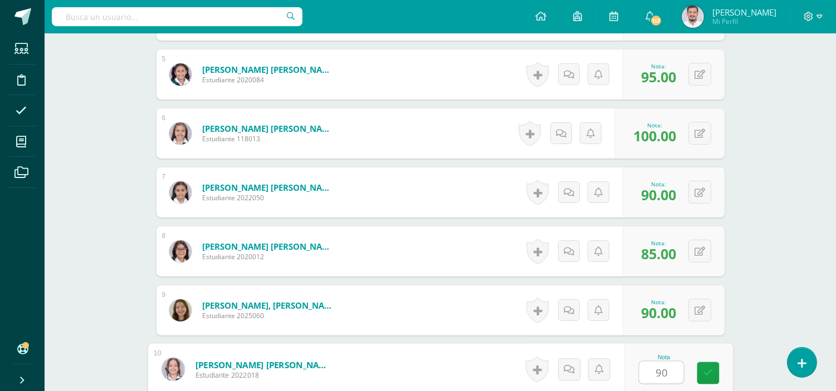
type input "90"
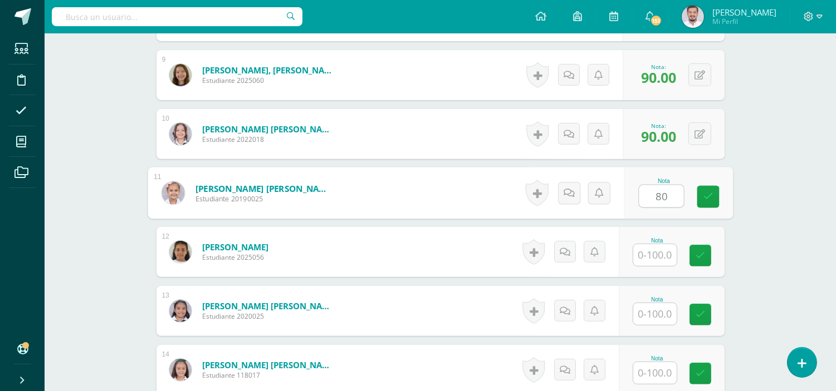
type input "80"
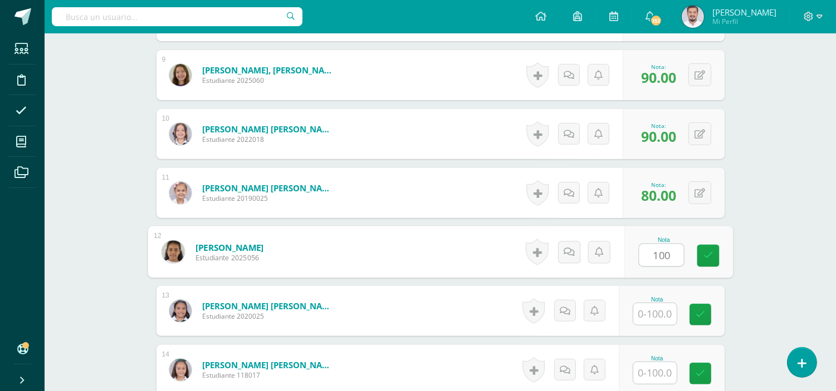
type input "100"
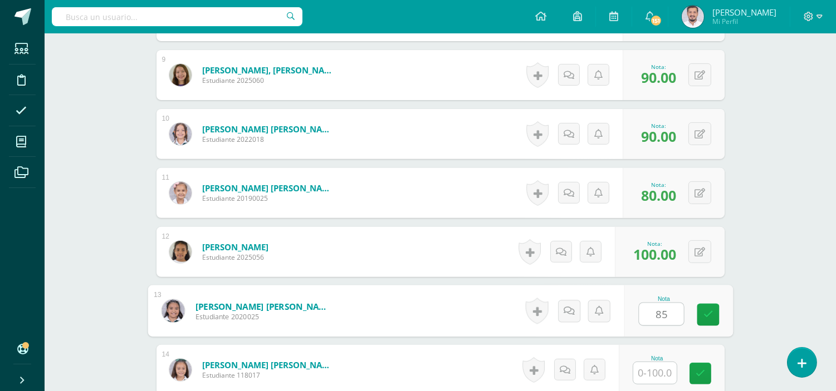
type input "85"
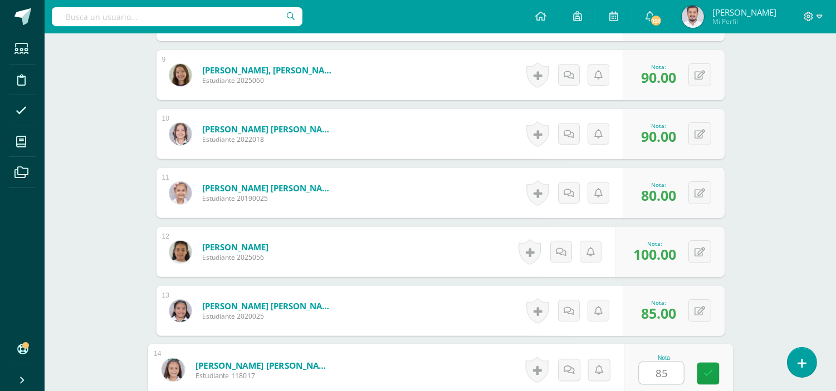
type input "85"
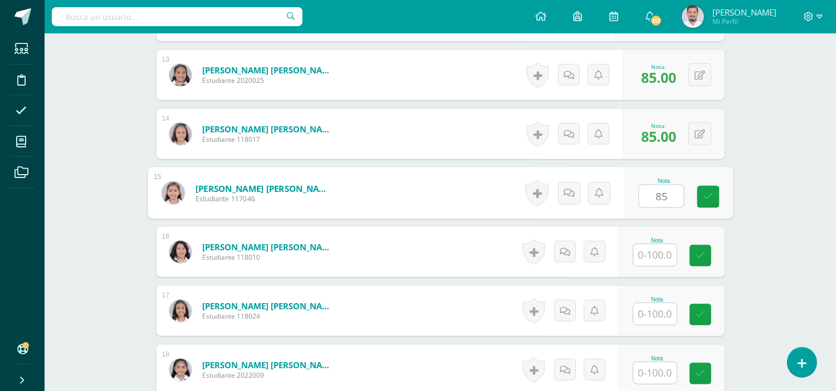
type input "85"
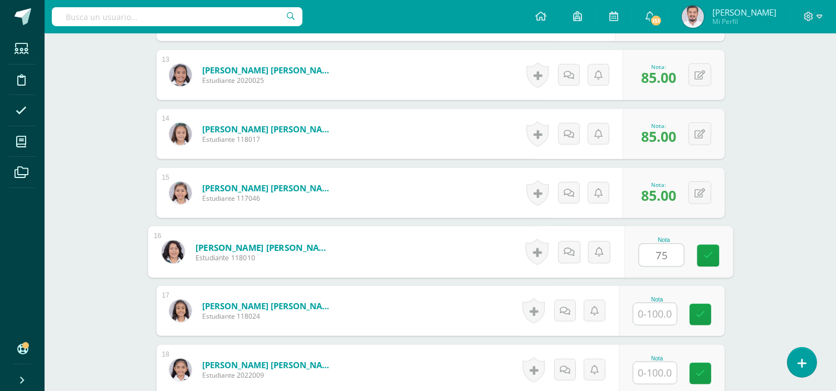
type input "75"
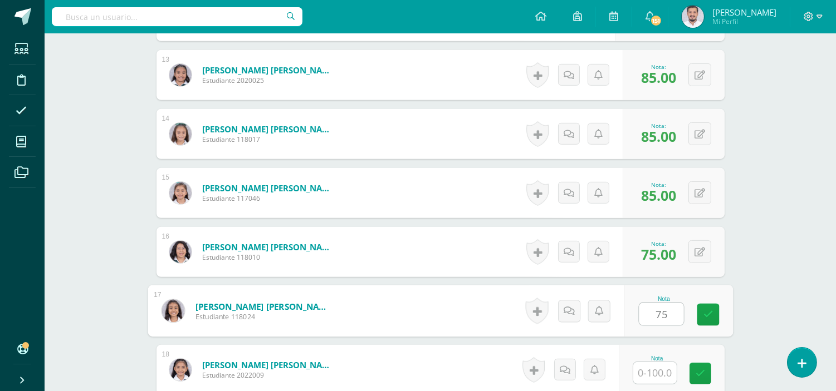
type input "75"
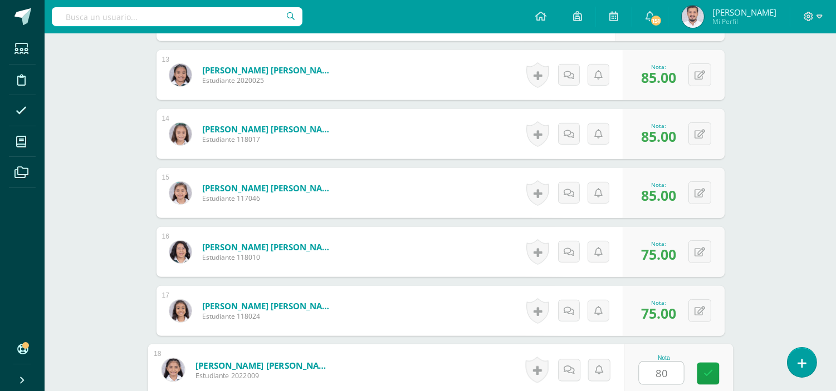
type input "80"
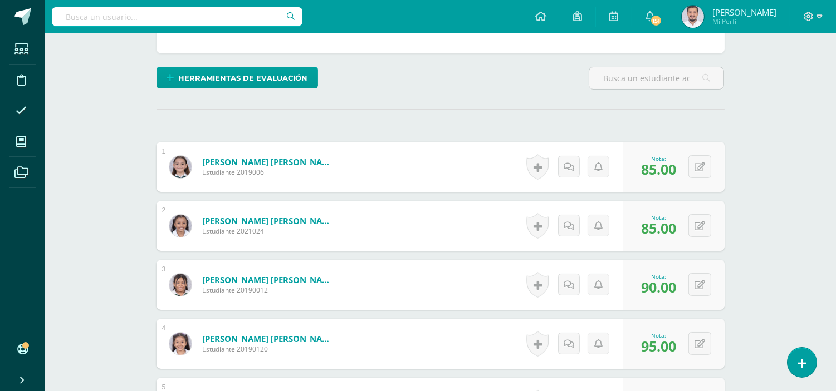
scroll to position [0, 0]
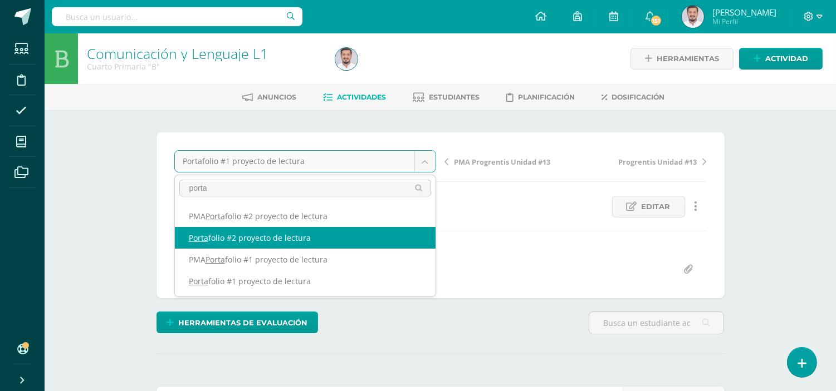
type input "porta"
select select "/dashboard/teacher/grade-activity/255455/"
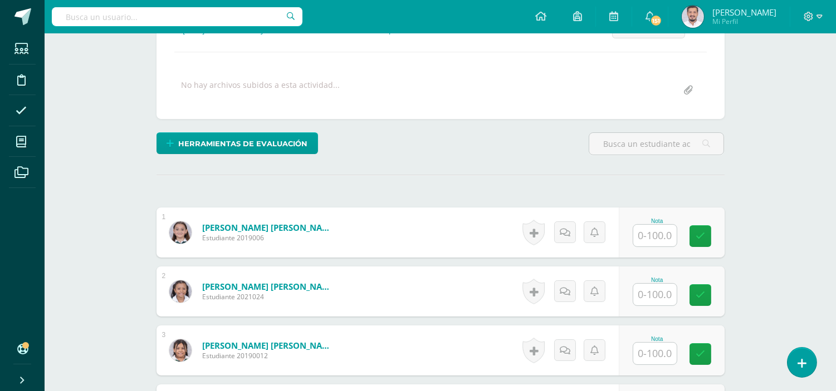
scroll to position [220, 0]
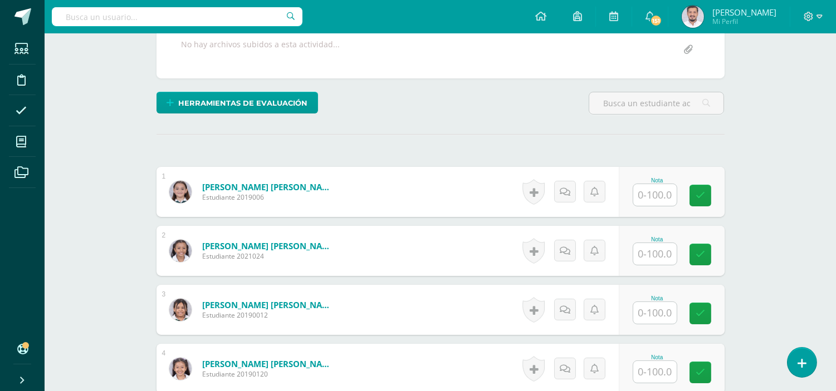
click at [629, 201] on div "Nota" at bounding box center [672, 192] width 106 height 50
click at [644, 195] on input "text" at bounding box center [661, 195] width 45 height 22
type input "95"
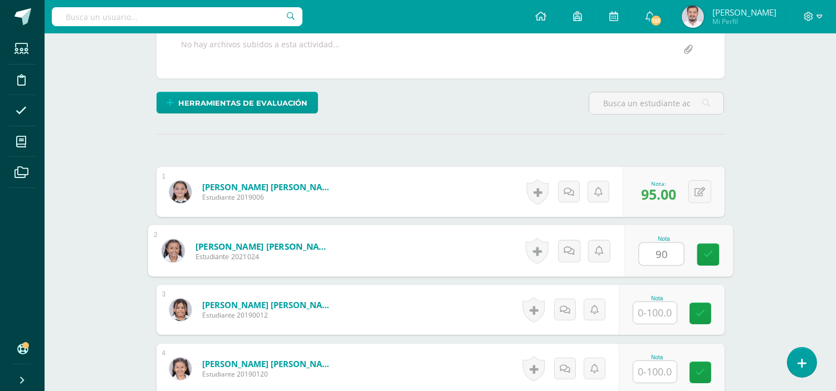
type input "90"
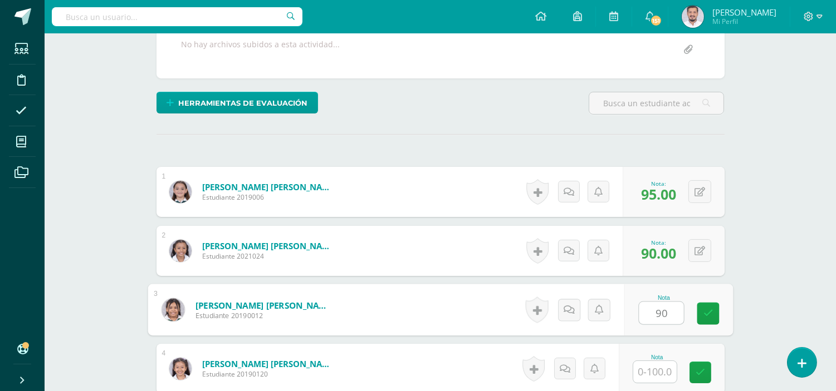
type input "90"
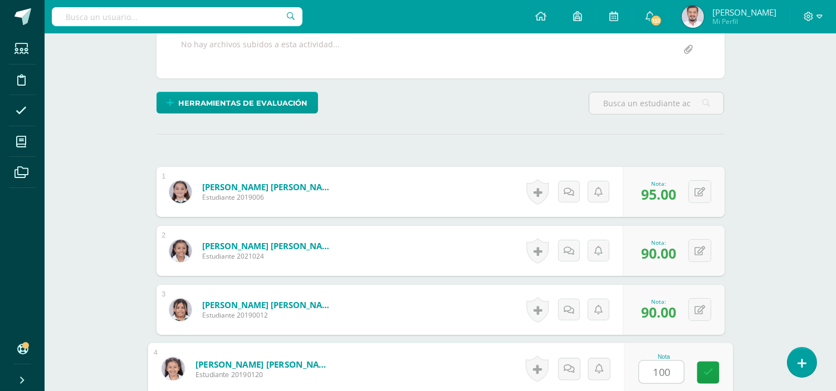
type input "100"
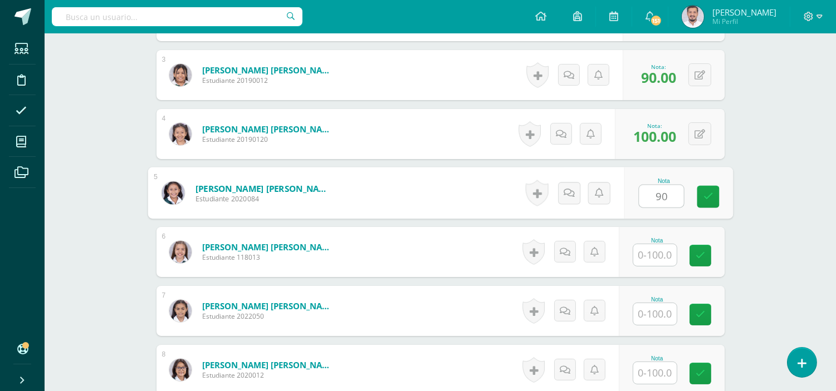
type input "90"
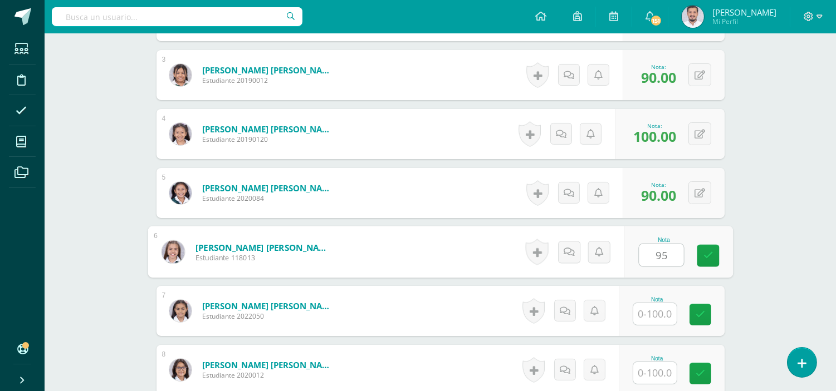
type input "95"
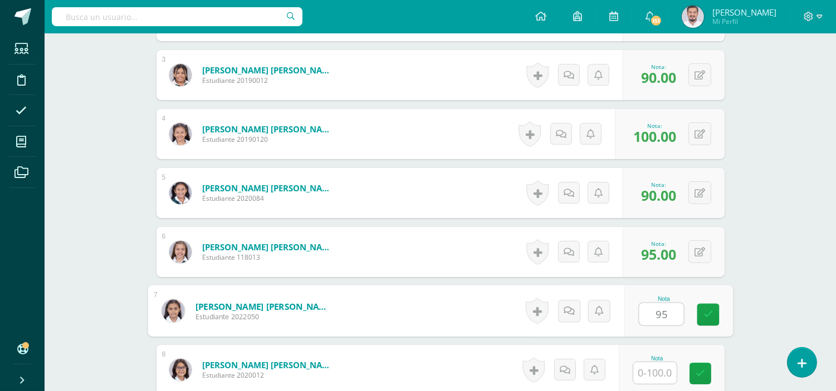
type input "95"
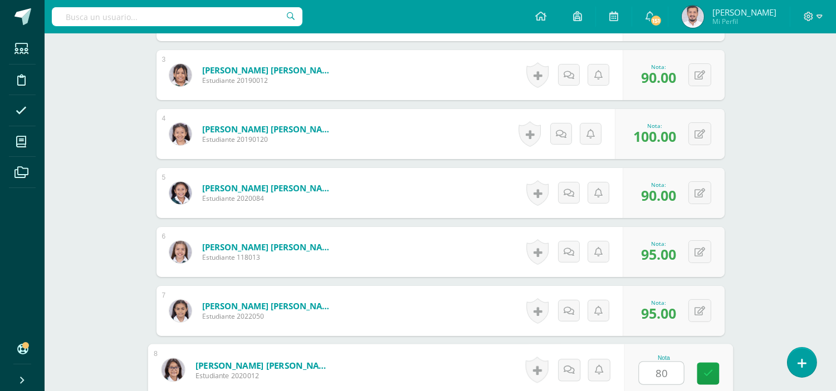
type input "80"
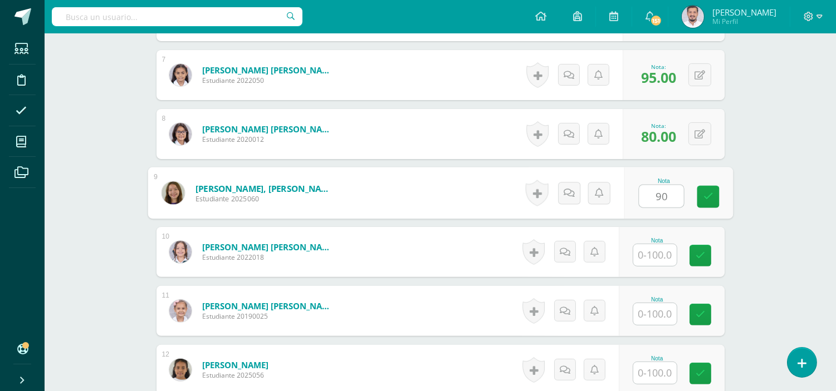
type input "90"
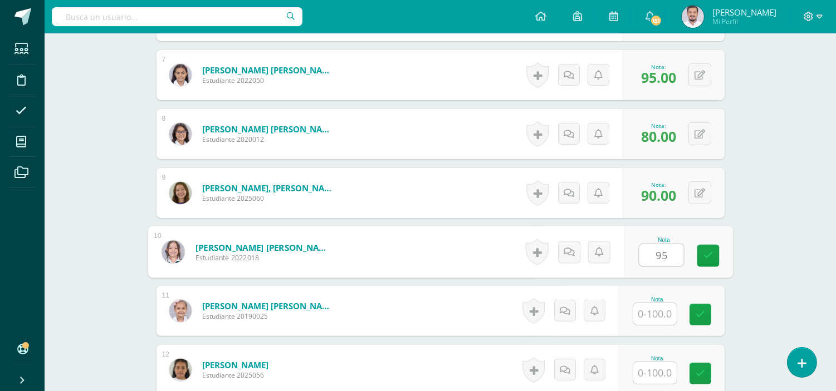
type input "95"
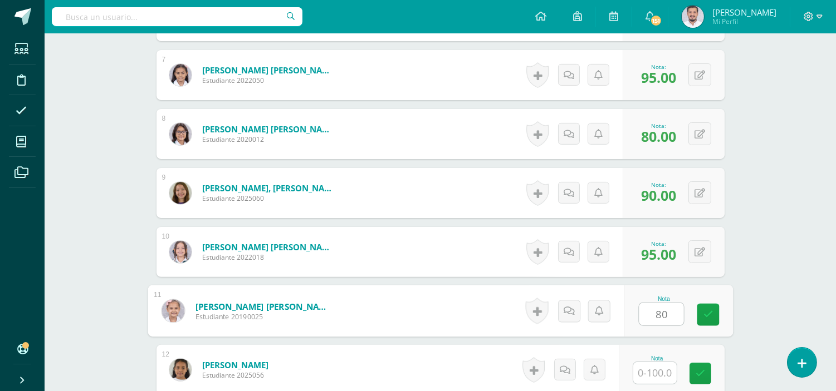
type input "80"
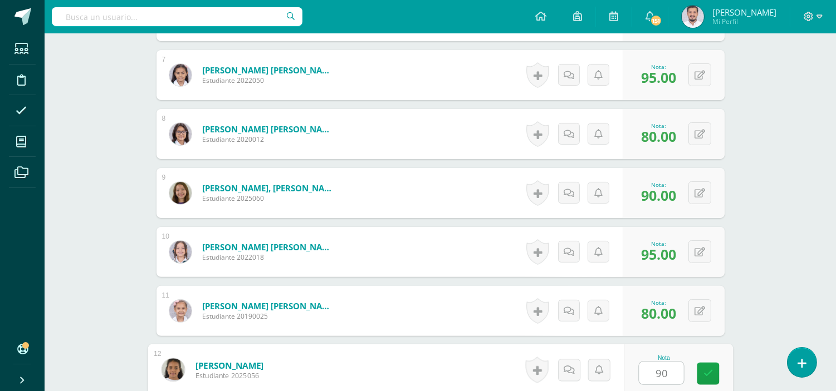
type input "90"
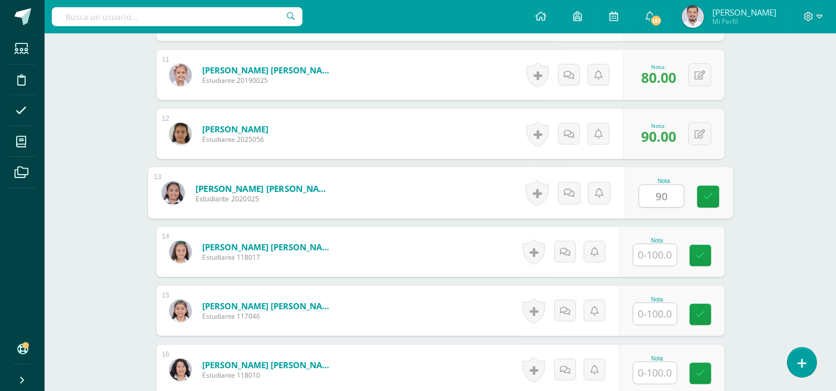
type input "90"
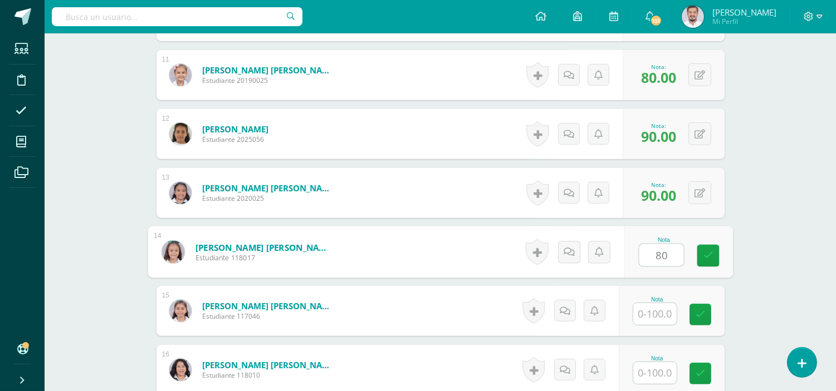
type input "80"
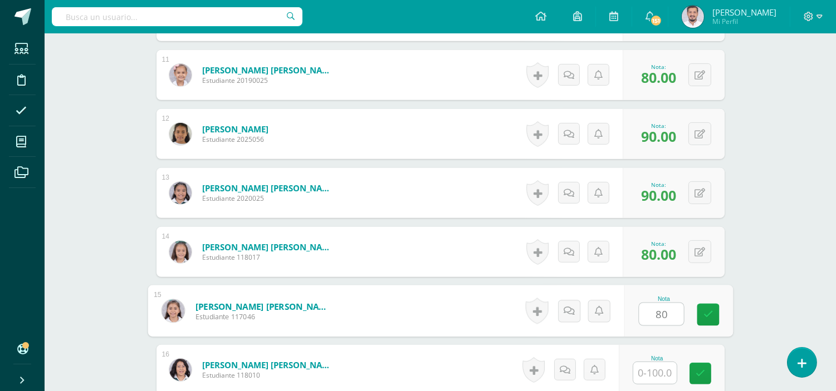
type input "80"
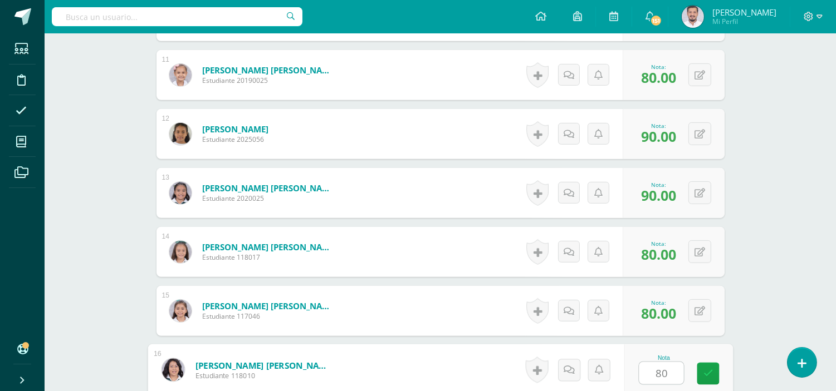
type input "80"
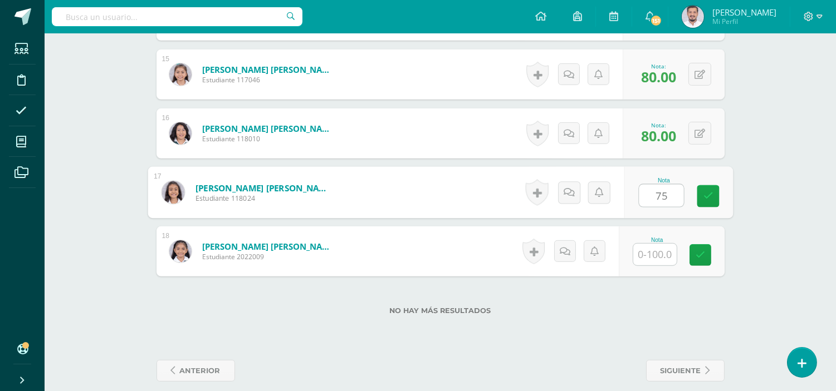
type input "75"
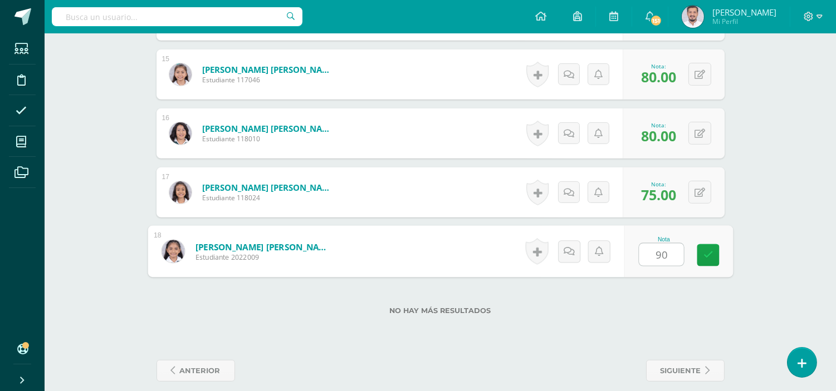
type input "90"
